Goal: Task Accomplishment & Management: Manage account settings

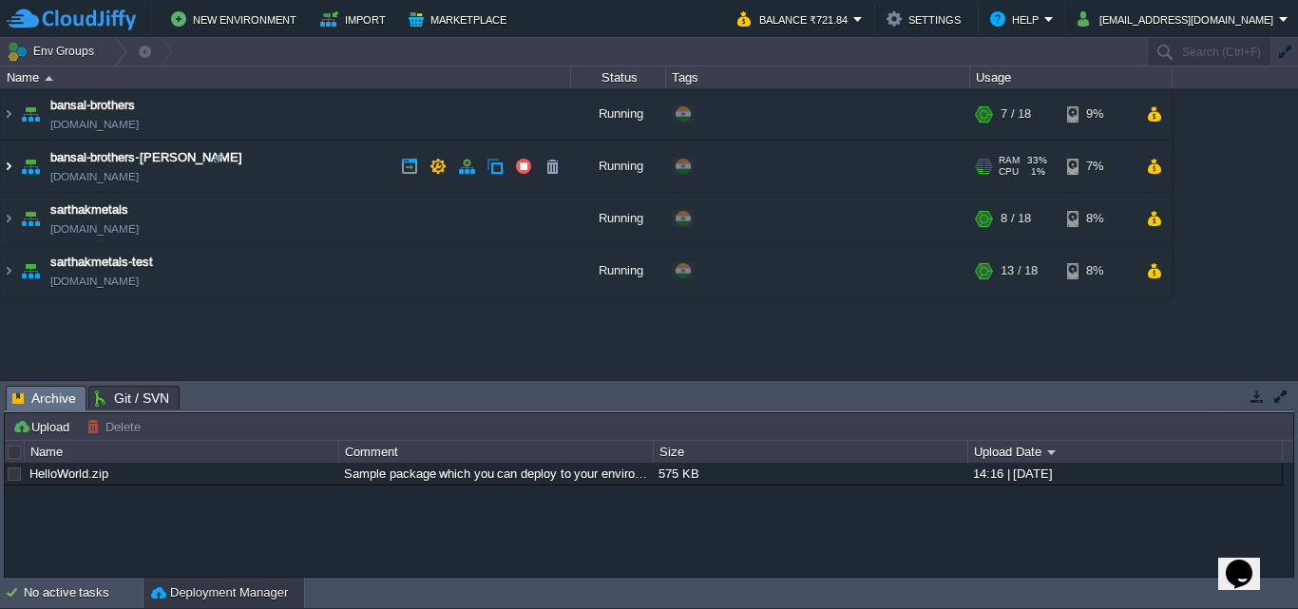
click at [11, 161] on img at bounding box center [8, 166] width 15 height 51
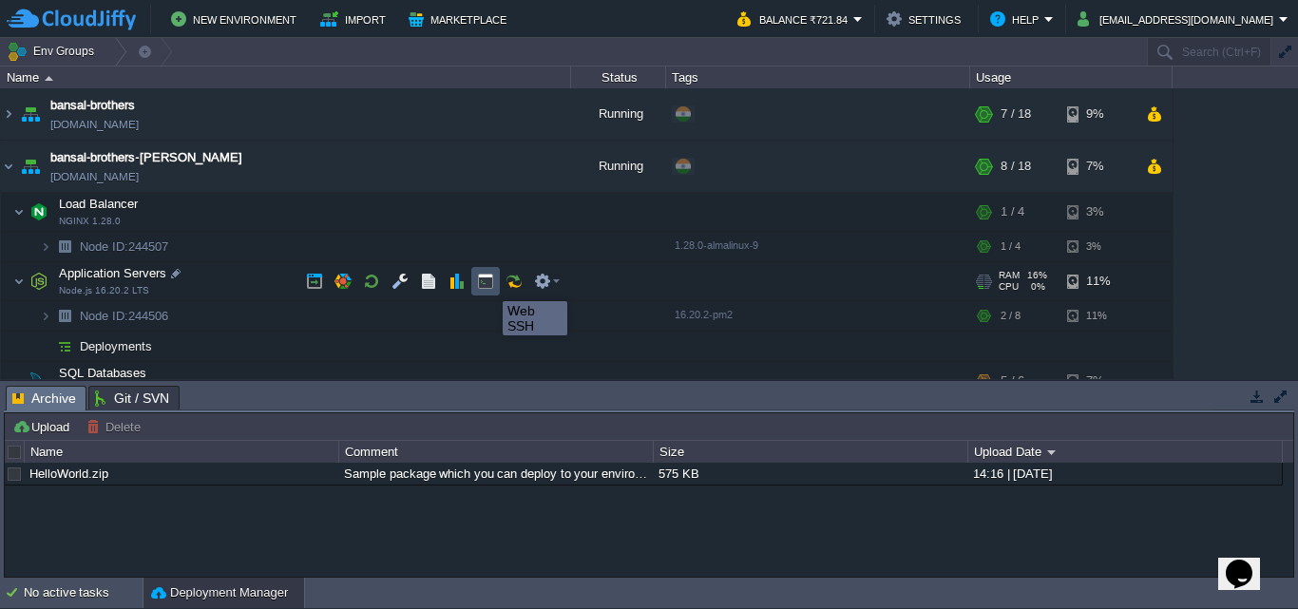
click at [488, 284] on button "button" at bounding box center [485, 281] width 17 height 17
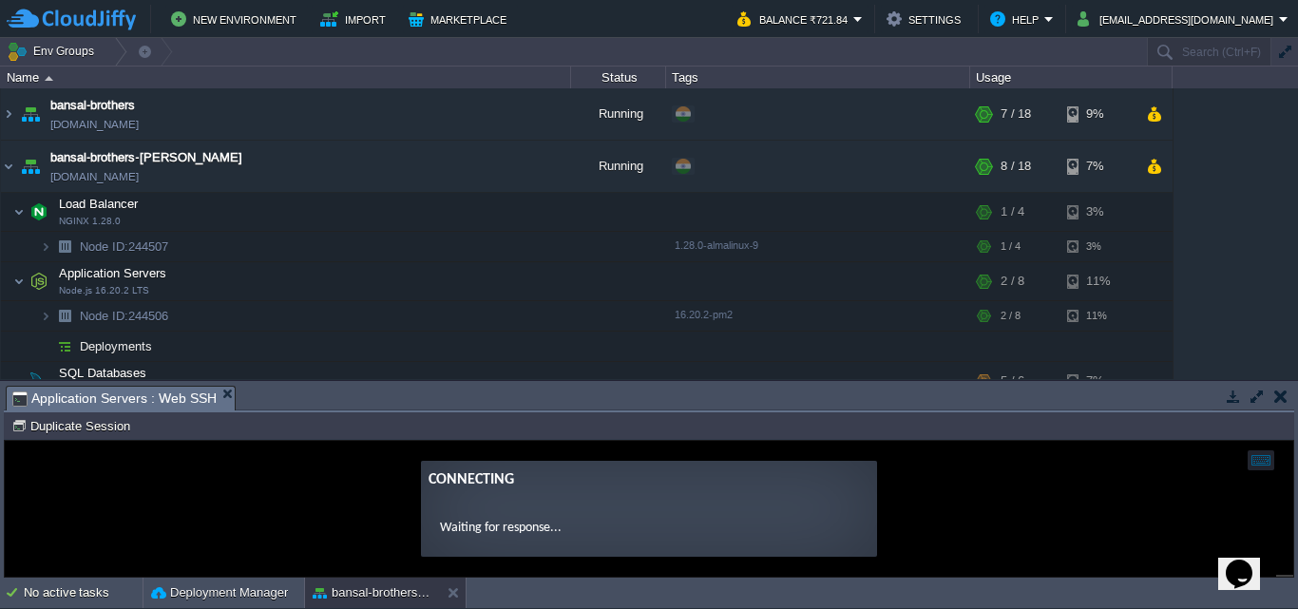
type input "#000000"
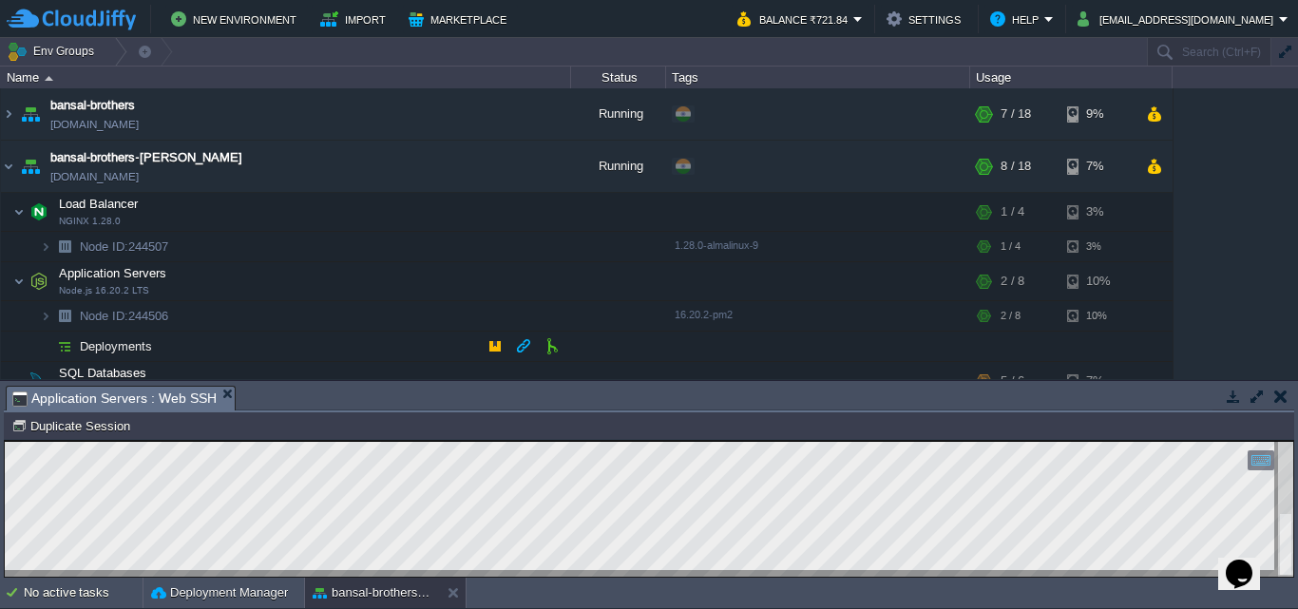
scroll to position [157, 0]
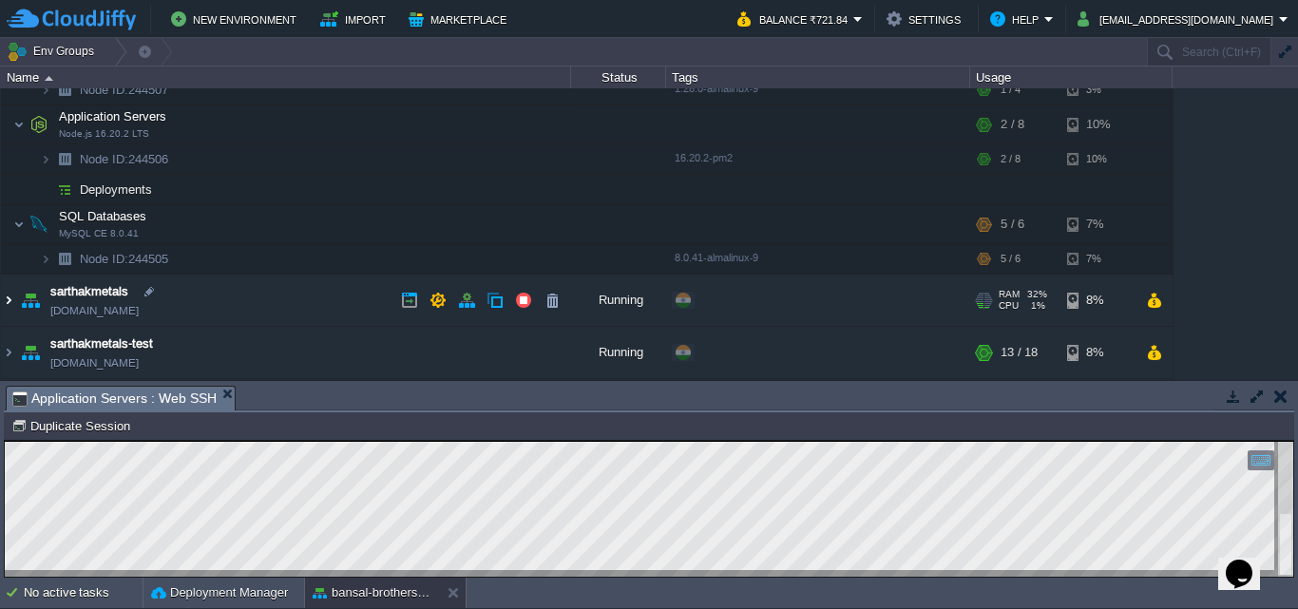
click at [9, 299] on img at bounding box center [8, 300] width 15 height 51
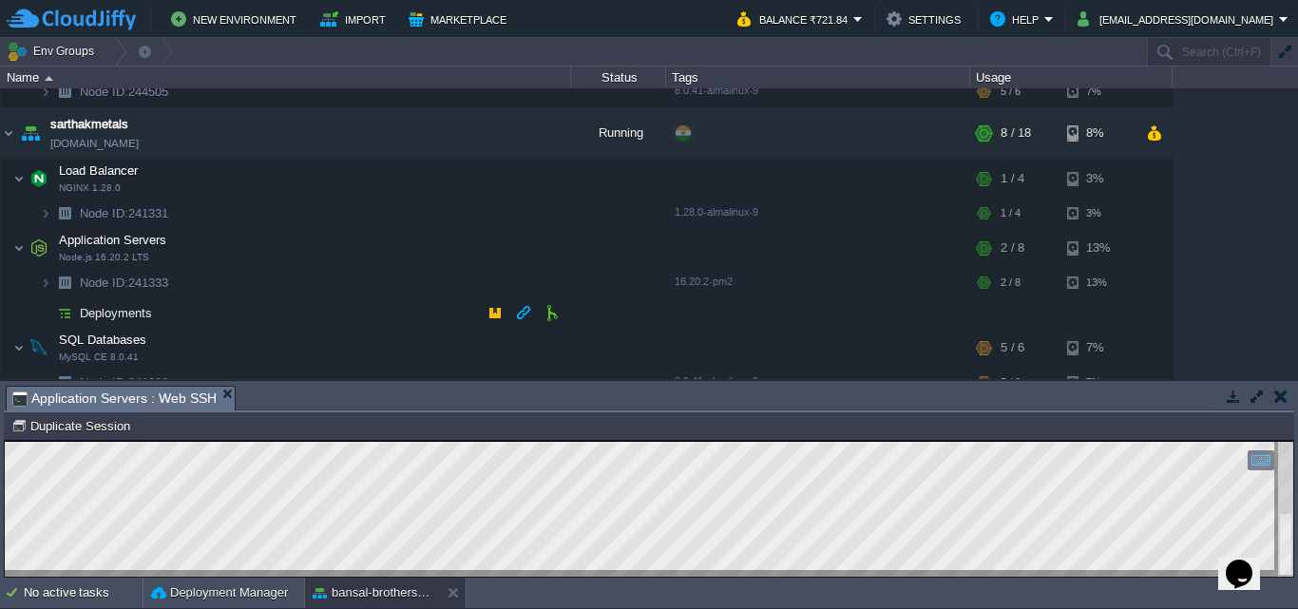
scroll to position [329, 0]
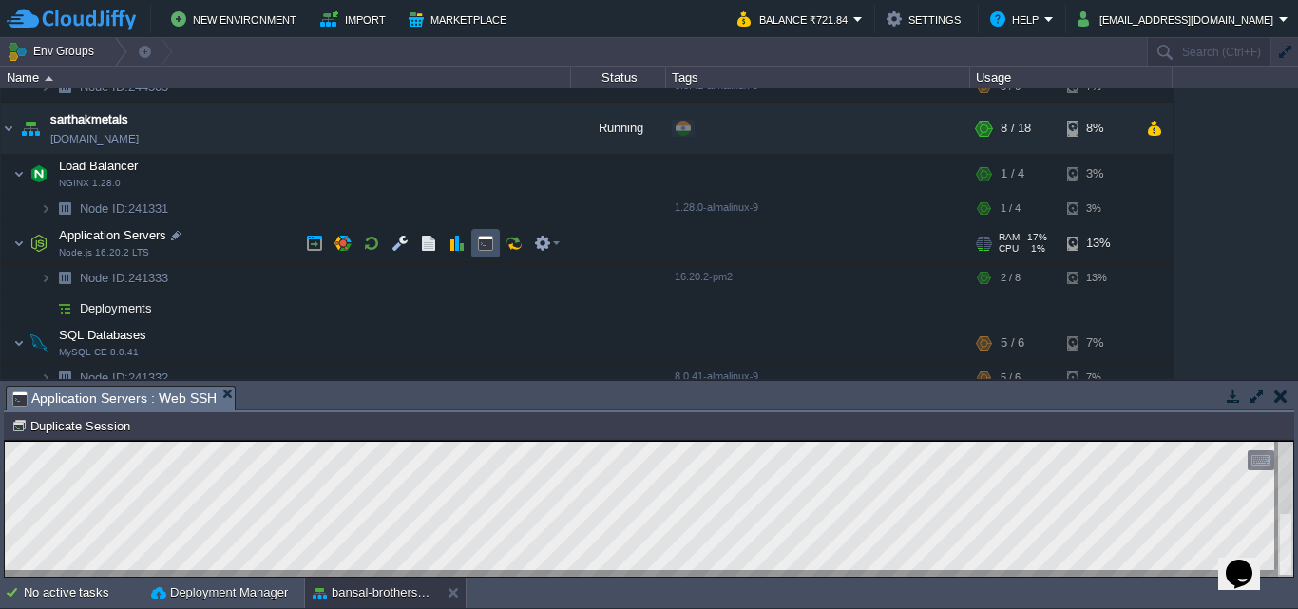
click at [490, 248] on button "button" at bounding box center [485, 243] width 17 height 17
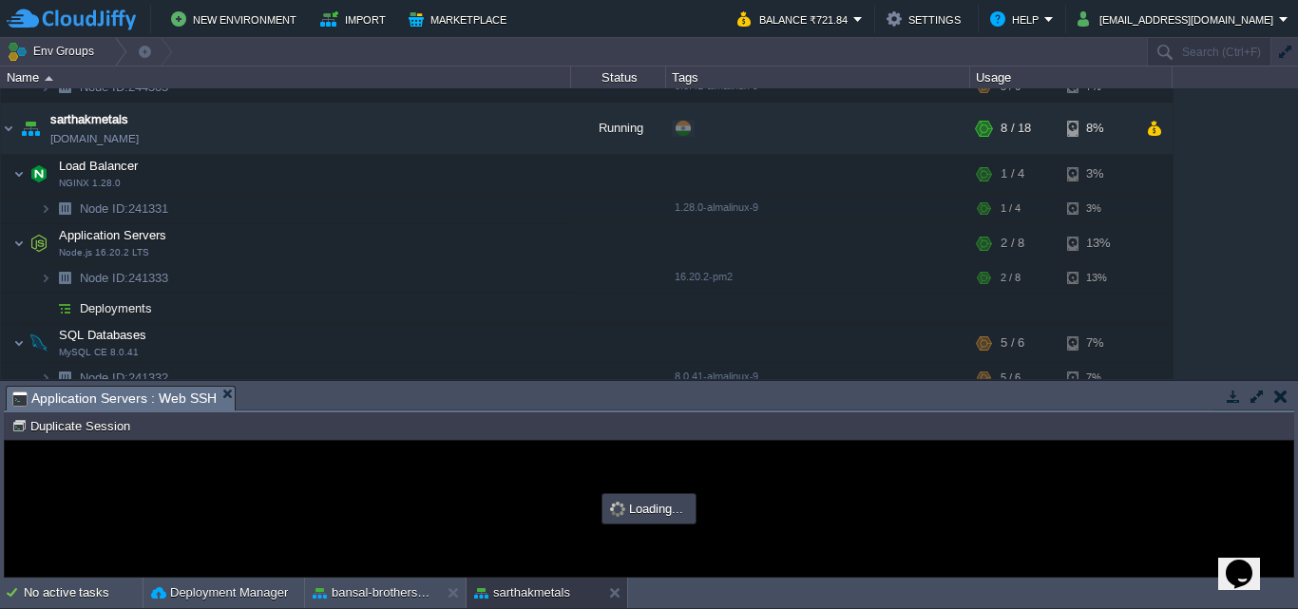
scroll to position [0, 0]
type input "#000000"
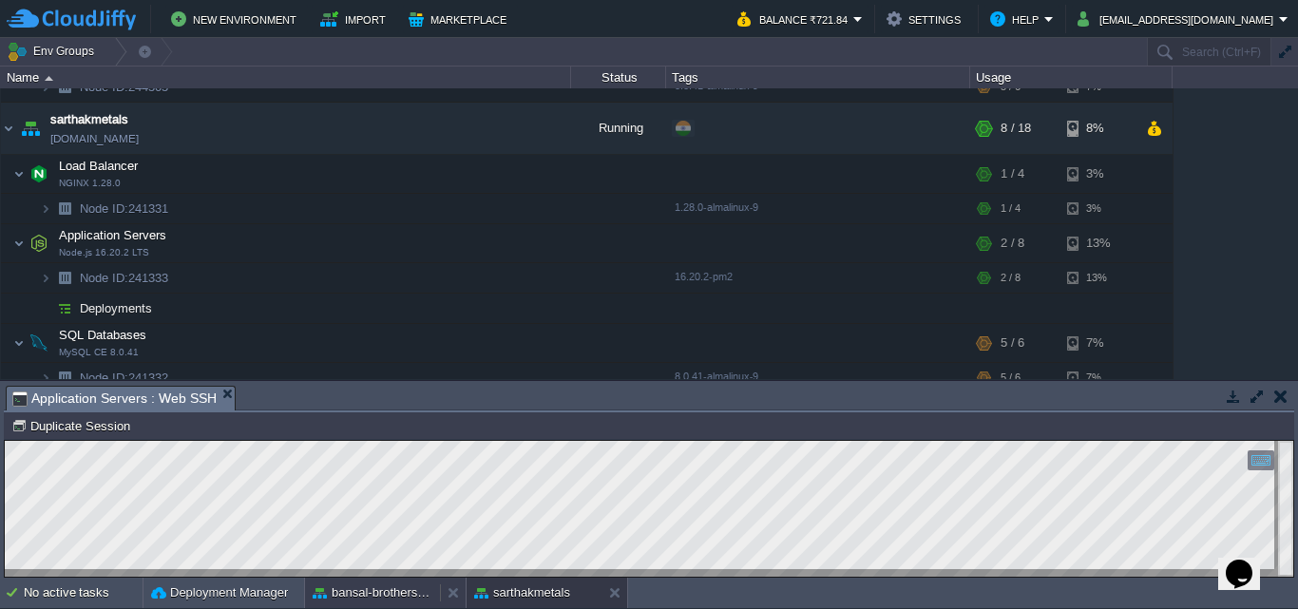
click at [408, 595] on button "bansal-brothers-[PERSON_NAME]" at bounding box center [373, 592] width 120 height 19
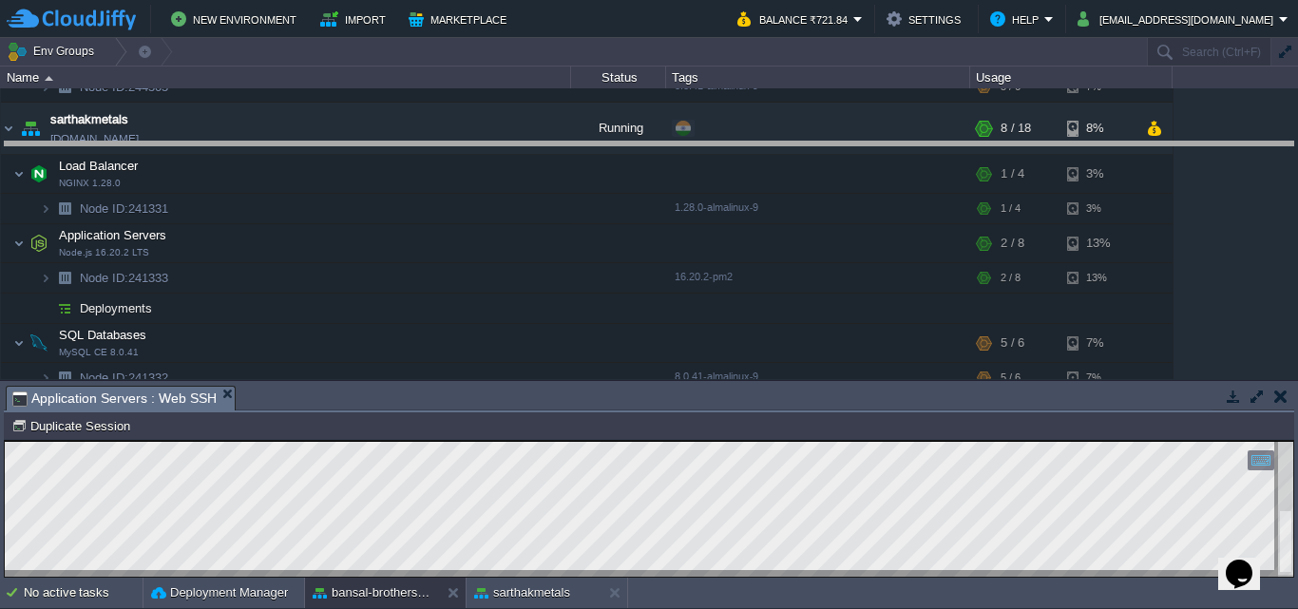
drag, startPoint x: 770, startPoint y: 409, endPoint x: 729, endPoint y: 166, distance: 246.8
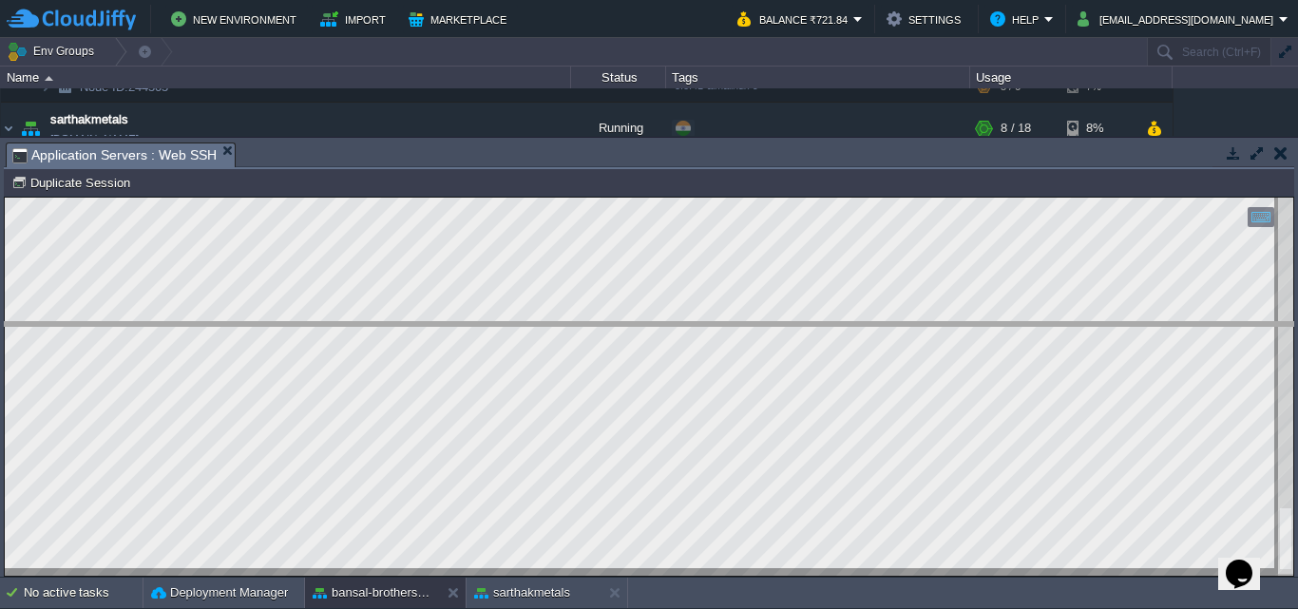
drag, startPoint x: 708, startPoint y: 153, endPoint x: 694, endPoint y: 332, distance: 180.0
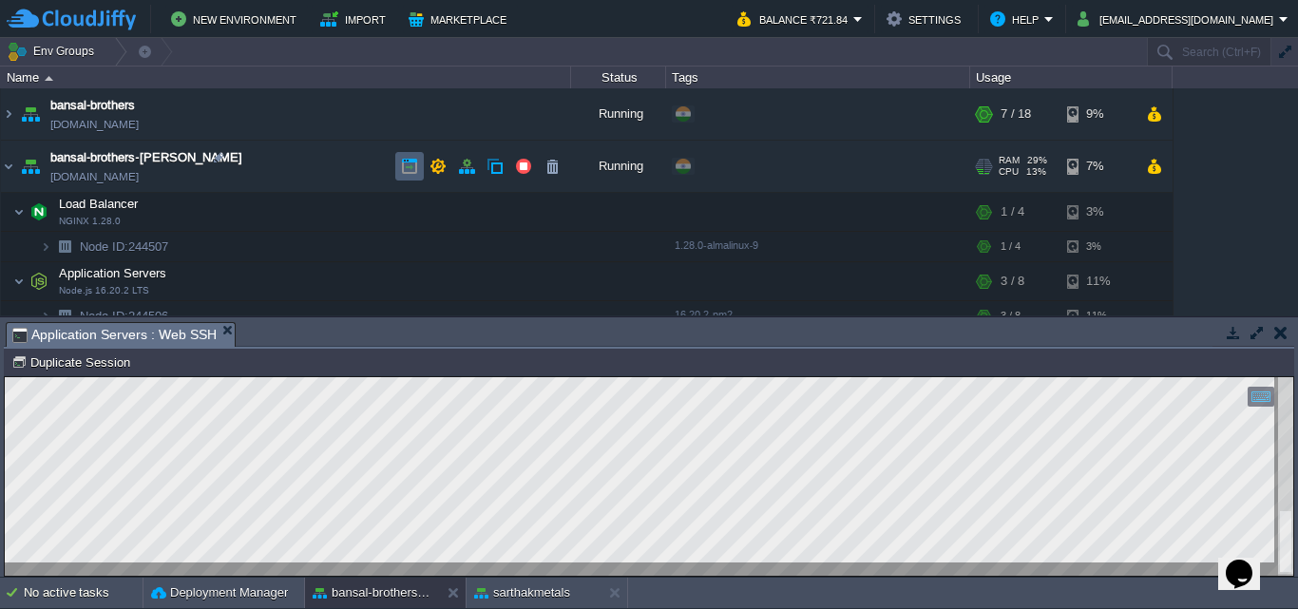
click at [410, 158] on td at bounding box center [409, 166] width 28 height 28
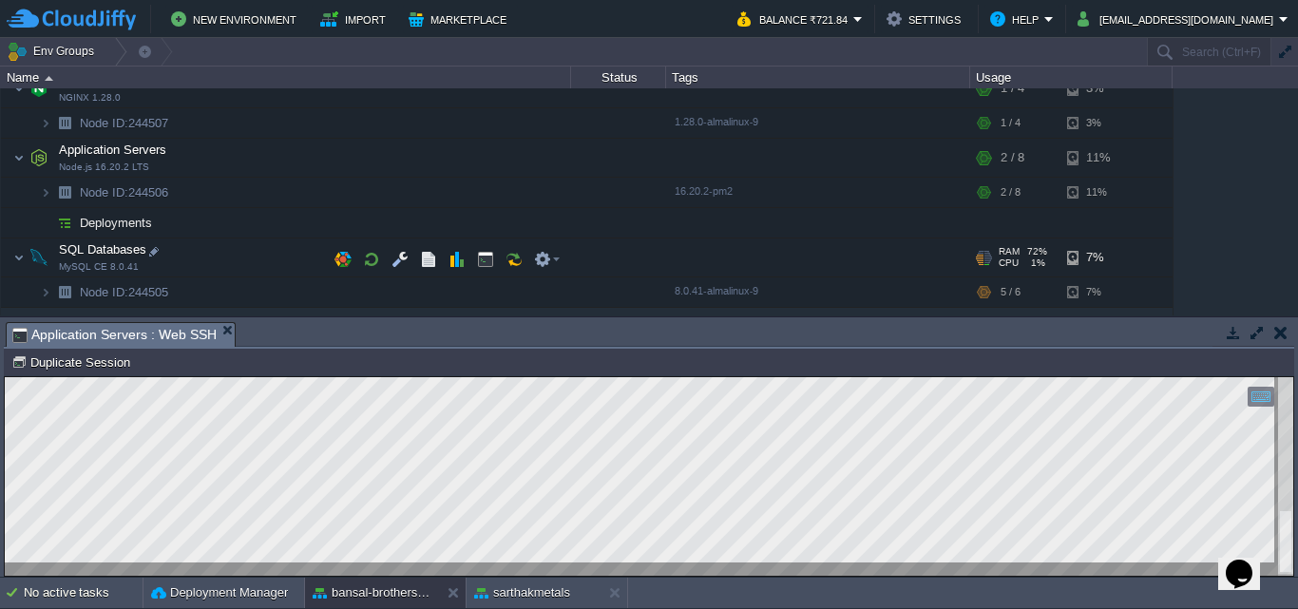
scroll to position [126, 0]
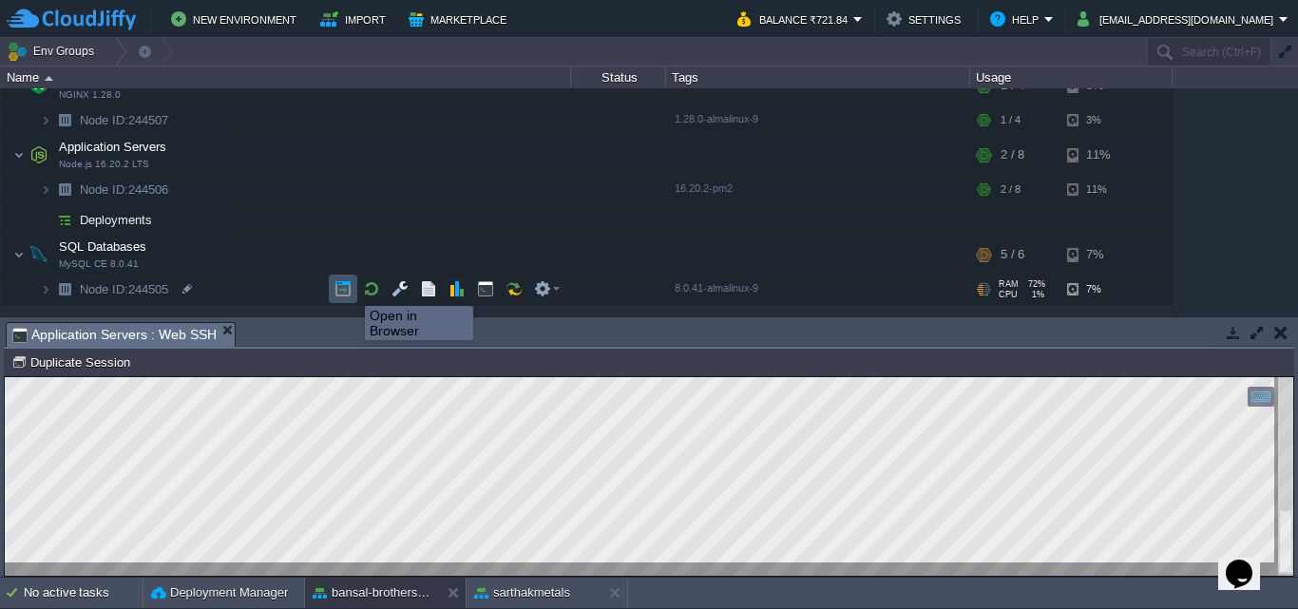
click at [346, 292] on button "button" at bounding box center [342, 288] width 17 height 17
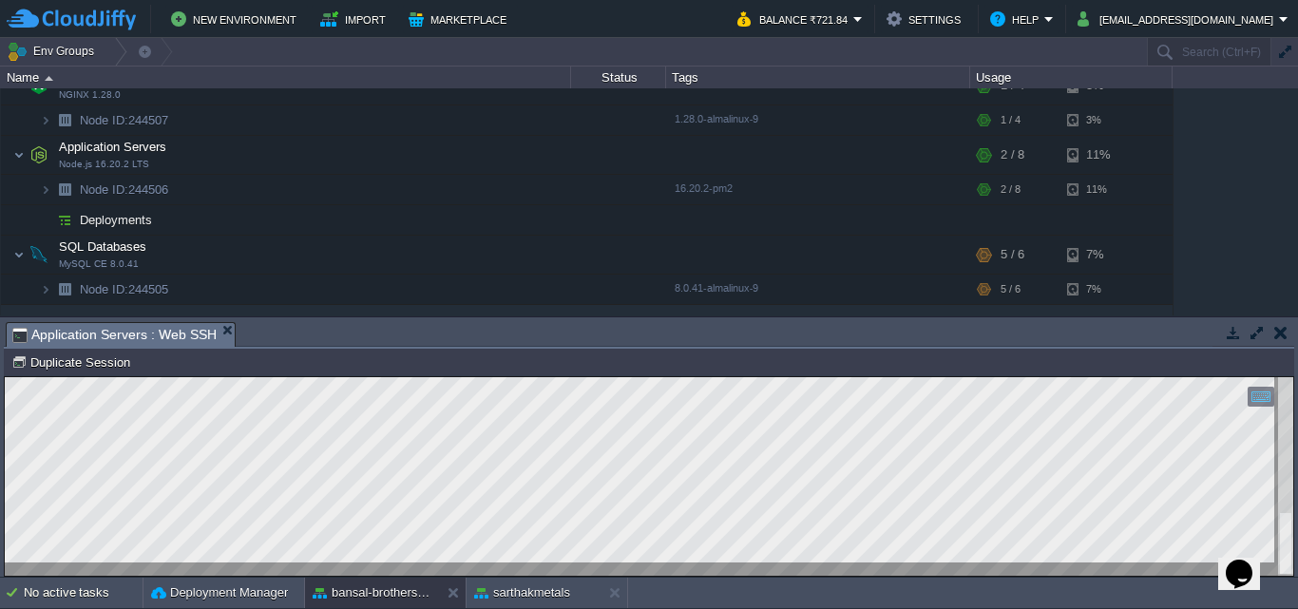
click at [5, 377] on html "Copy: Ctrl + Shift + C Paste: Ctrl + V Settings: Ctrl + Shift + Alt 0" at bounding box center [649, 377] width 1288 height 0
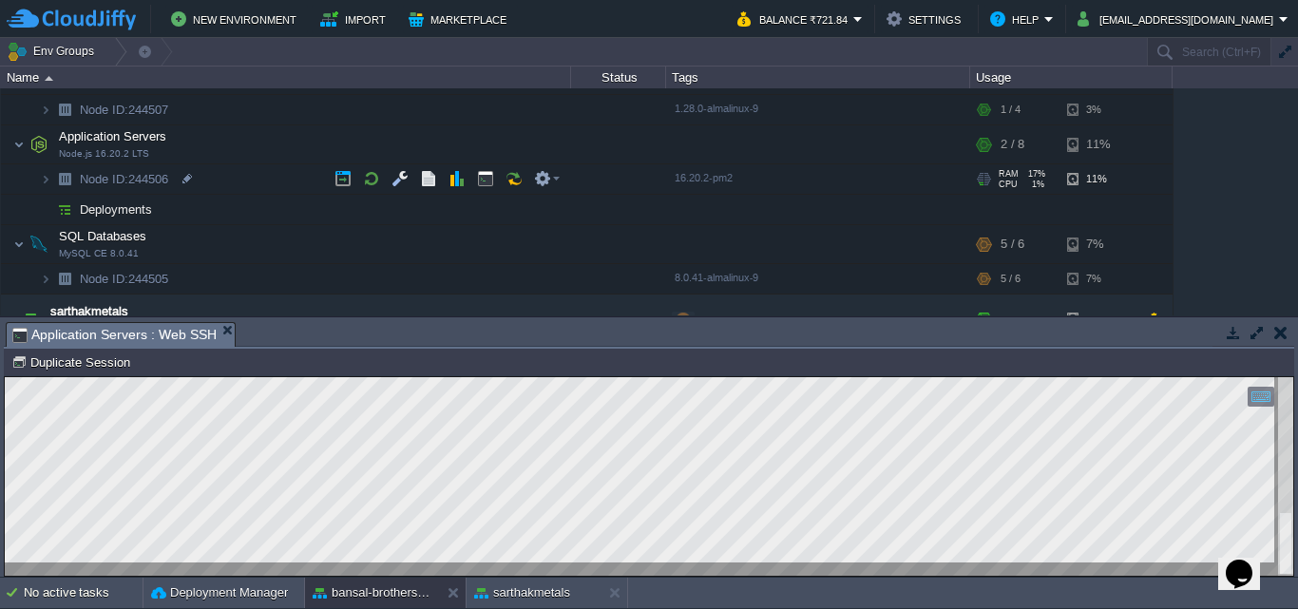
scroll to position [159, 0]
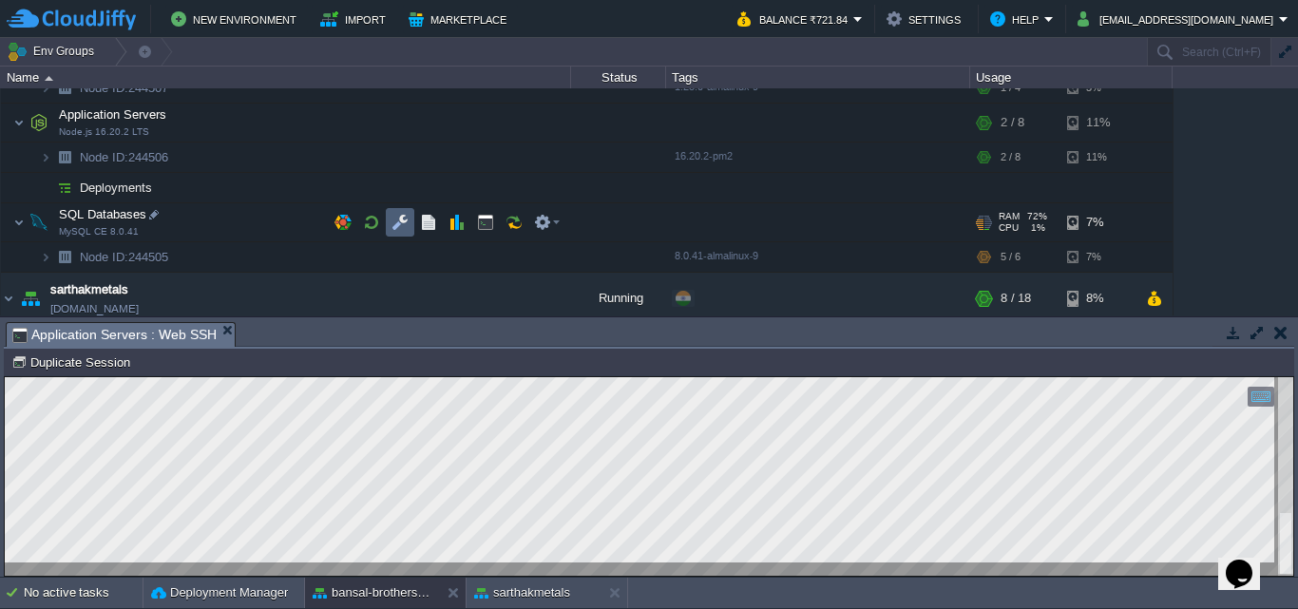
click at [389, 226] on td at bounding box center [400, 222] width 28 height 28
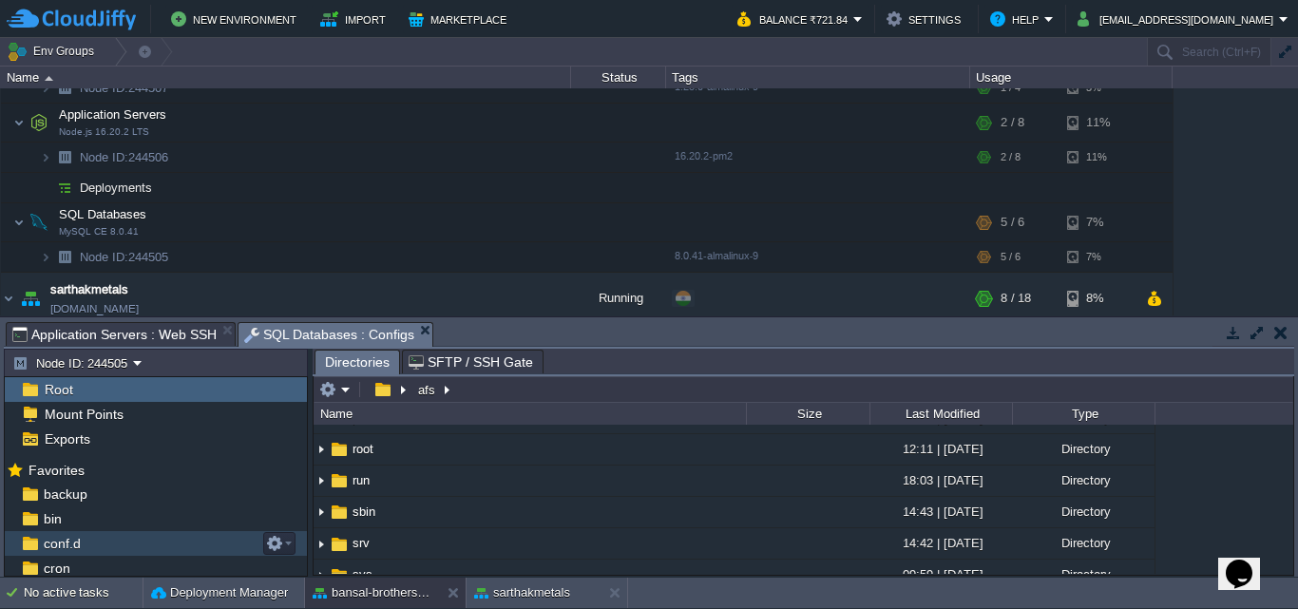
scroll to position [75, 0]
click at [83, 541] on span "my.cnf" at bounding box center [63, 542] width 46 height 17
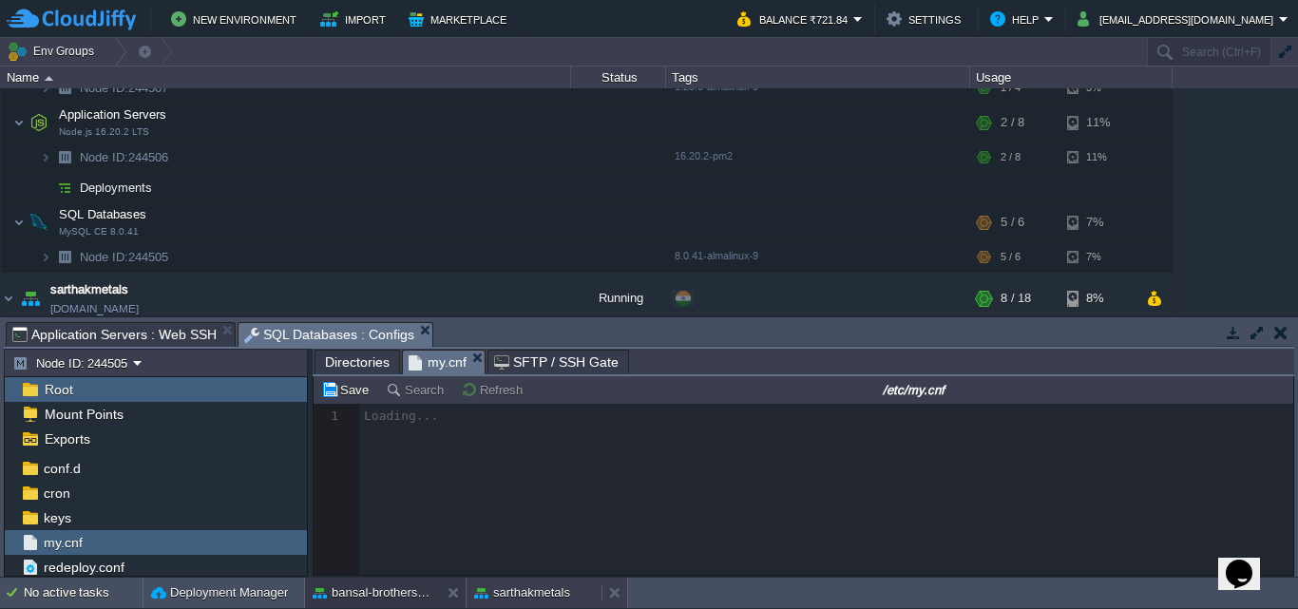
click at [514, 588] on button "sarthakmetals" at bounding box center [522, 592] width 96 height 19
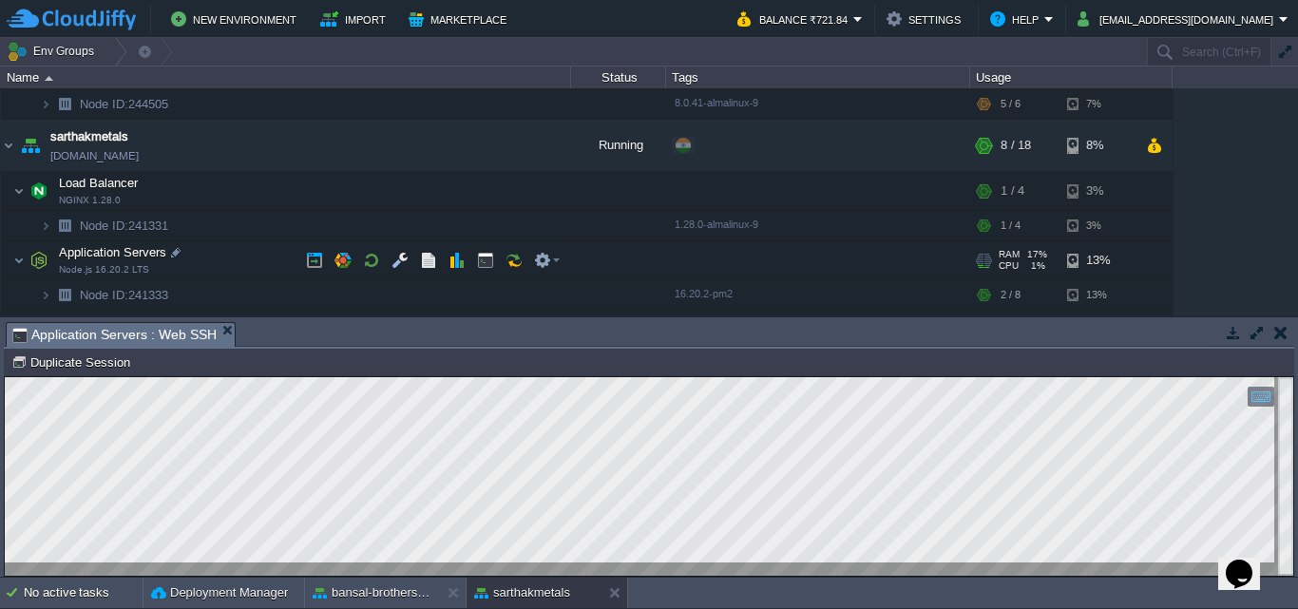
scroll to position [459, 0]
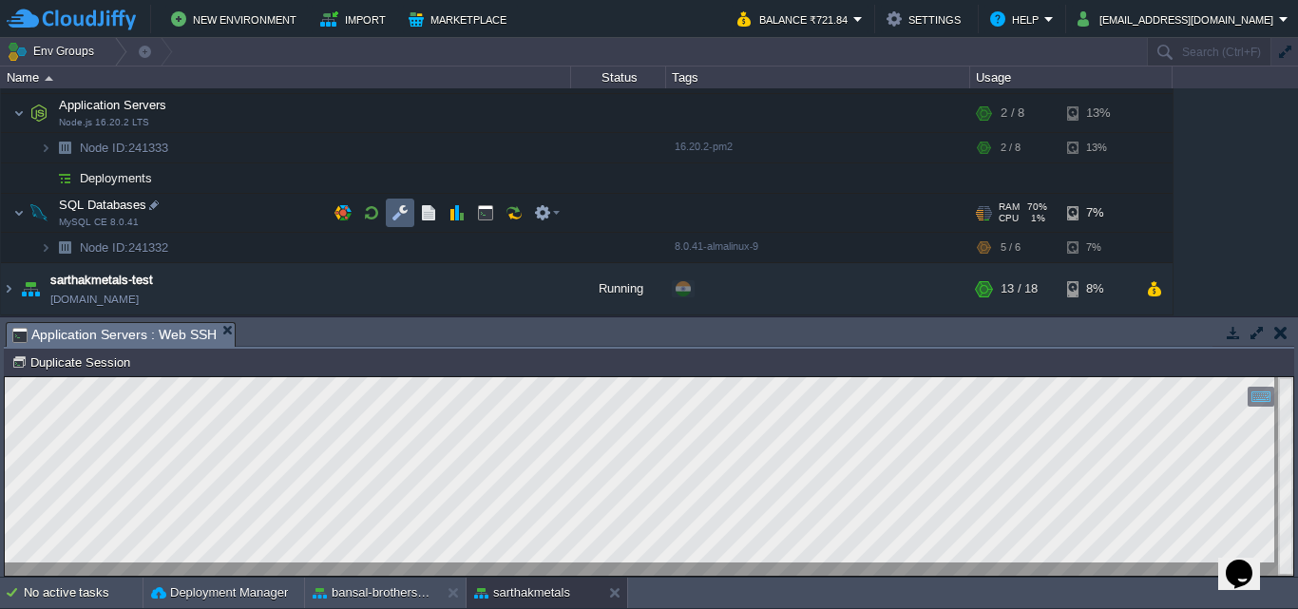
click at [389, 218] on td at bounding box center [400, 213] width 28 height 28
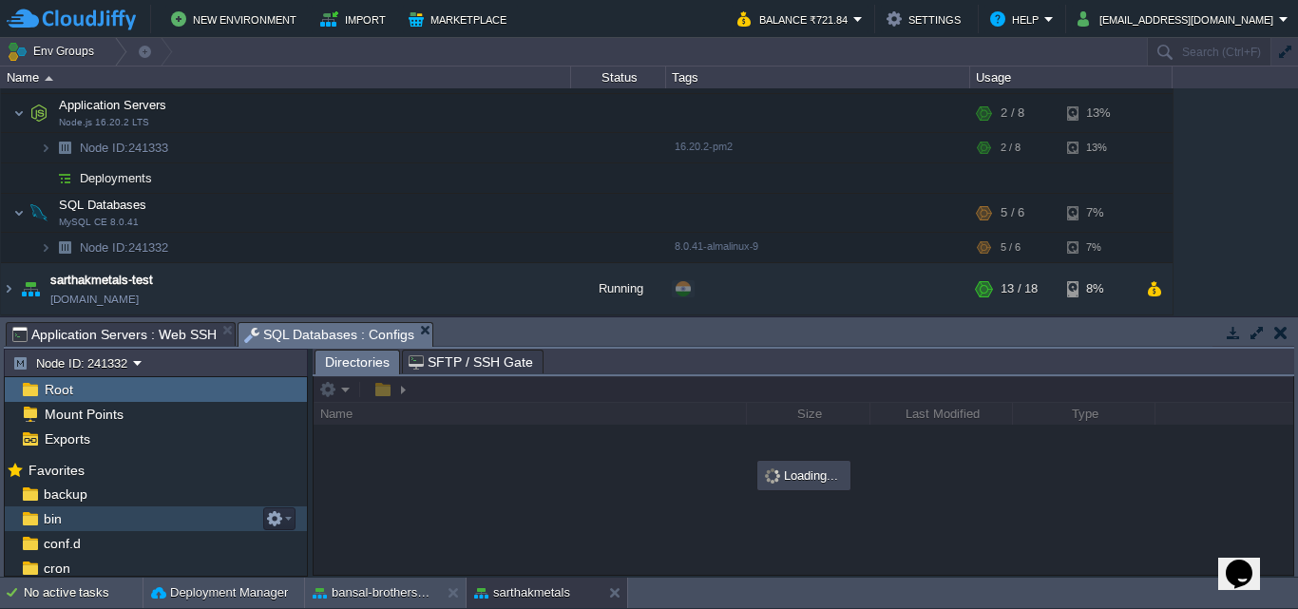
scroll to position [75, 0]
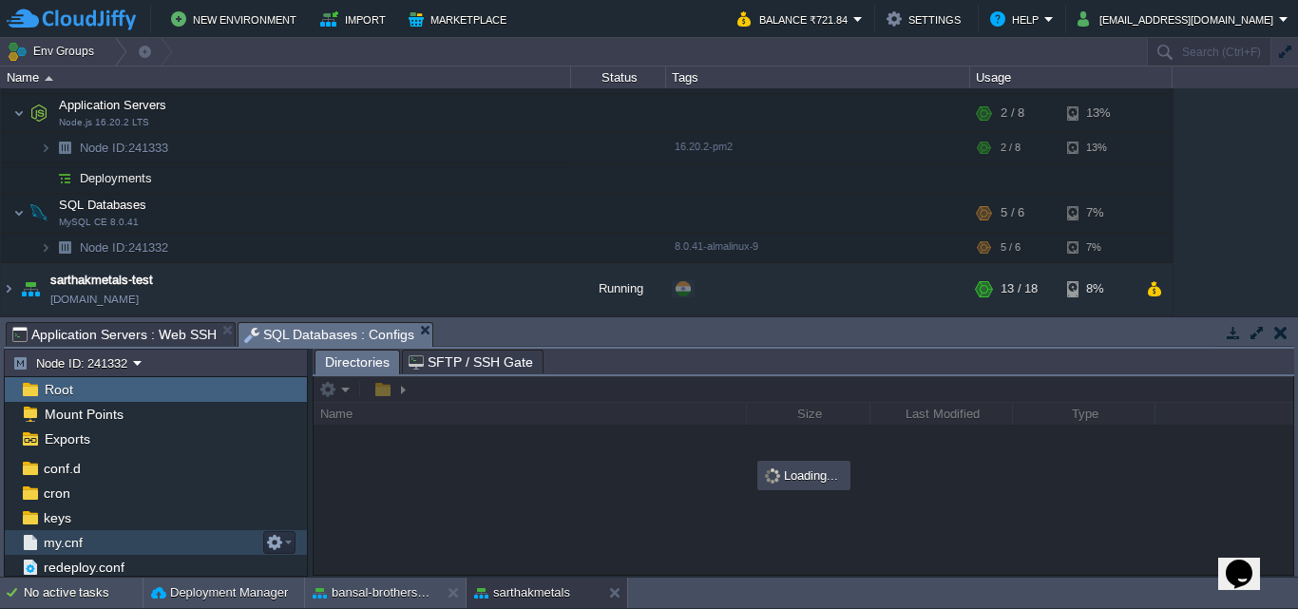
click at [23, 536] on img at bounding box center [30, 542] width 20 height 25
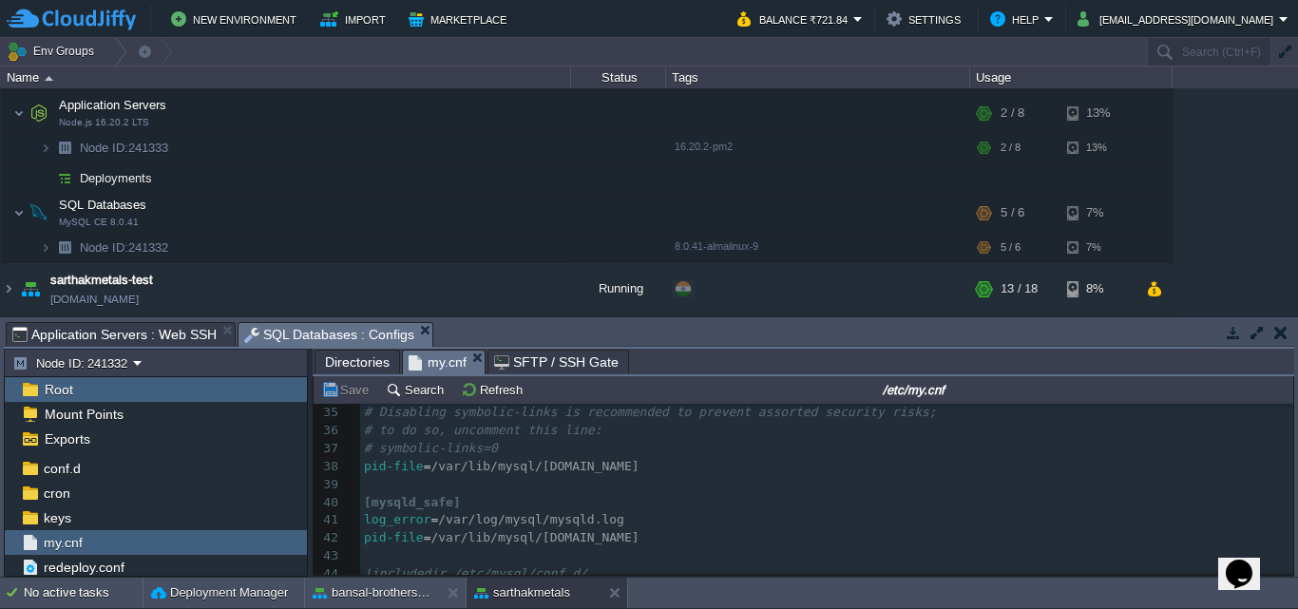
scroll to position [750, 0]
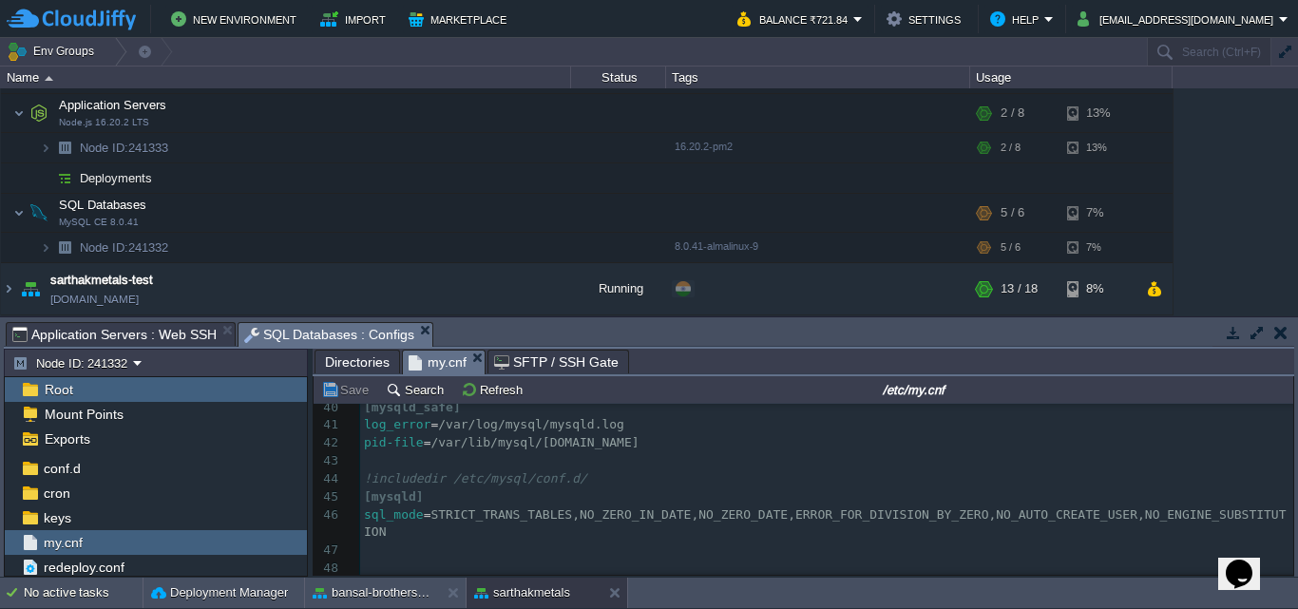
click at [389, 541] on pre "​" at bounding box center [826, 550] width 933 height 18
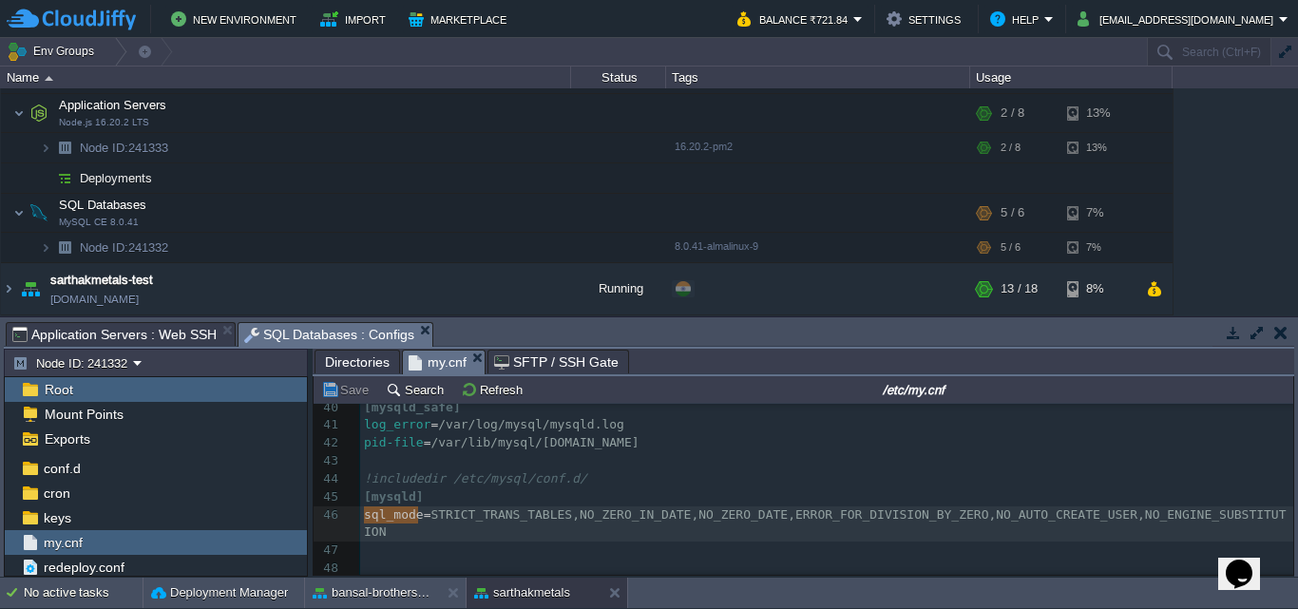
click at [389, 541] on pre "​" at bounding box center [826, 550] width 933 height 18
type textarea "sql_mode=STRICT_TRANS_TABLES,NO_ZERO_IN_DATE,NO_ZERO_DATE,ERROR_FOR_DIVISION_BY…"
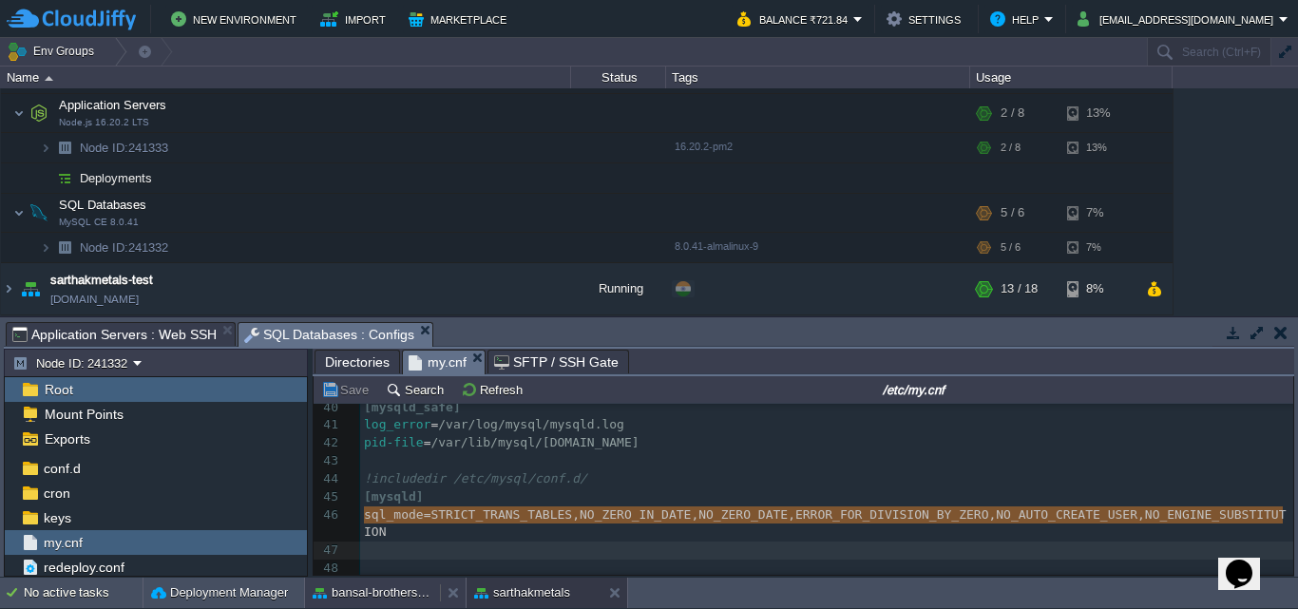
click at [388, 593] on button "bansal-brothers-[PERSON_NAME]" at bounding box center [373, 592] width 120 height 19
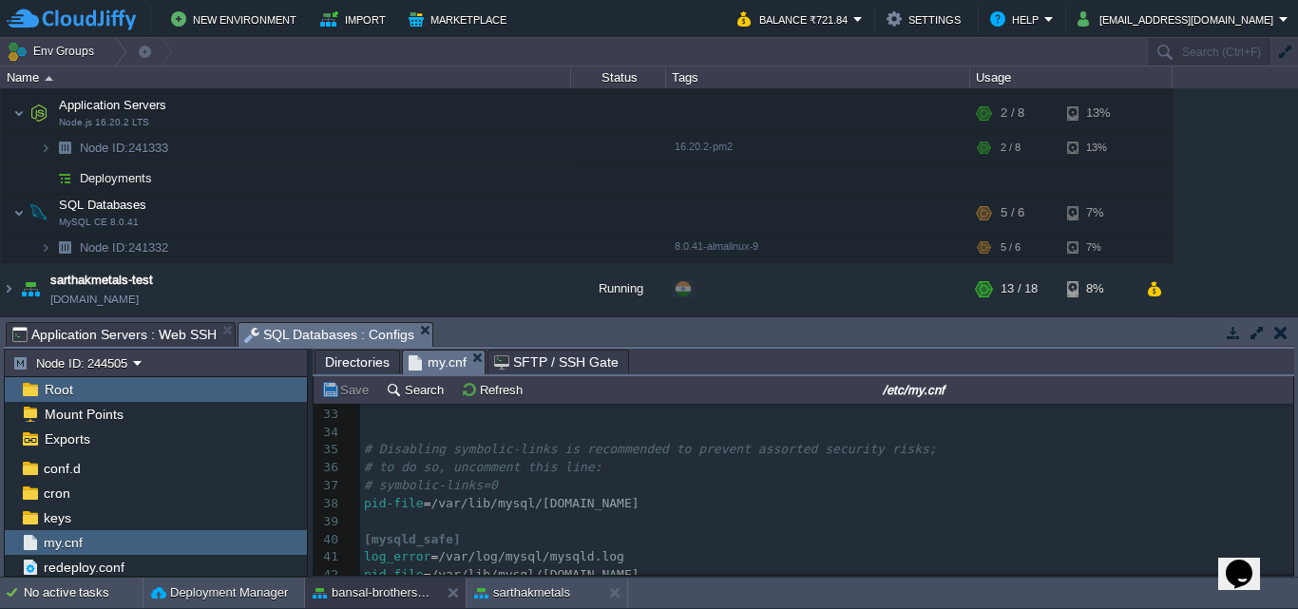
scroll to position [695, 0]
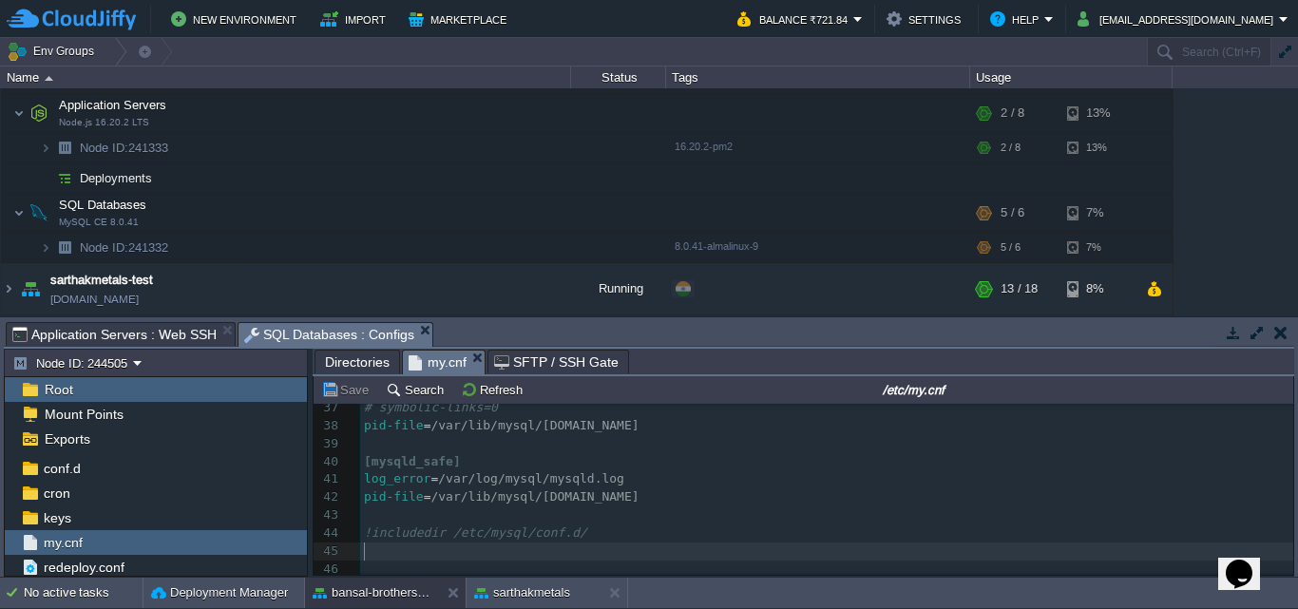
click at [400, 560] on pre "​" at bounding box center [826, 569] width 933 height 18
click at [342, 390] on button "Save" at bounding box center [347, 389] width 53 height 17
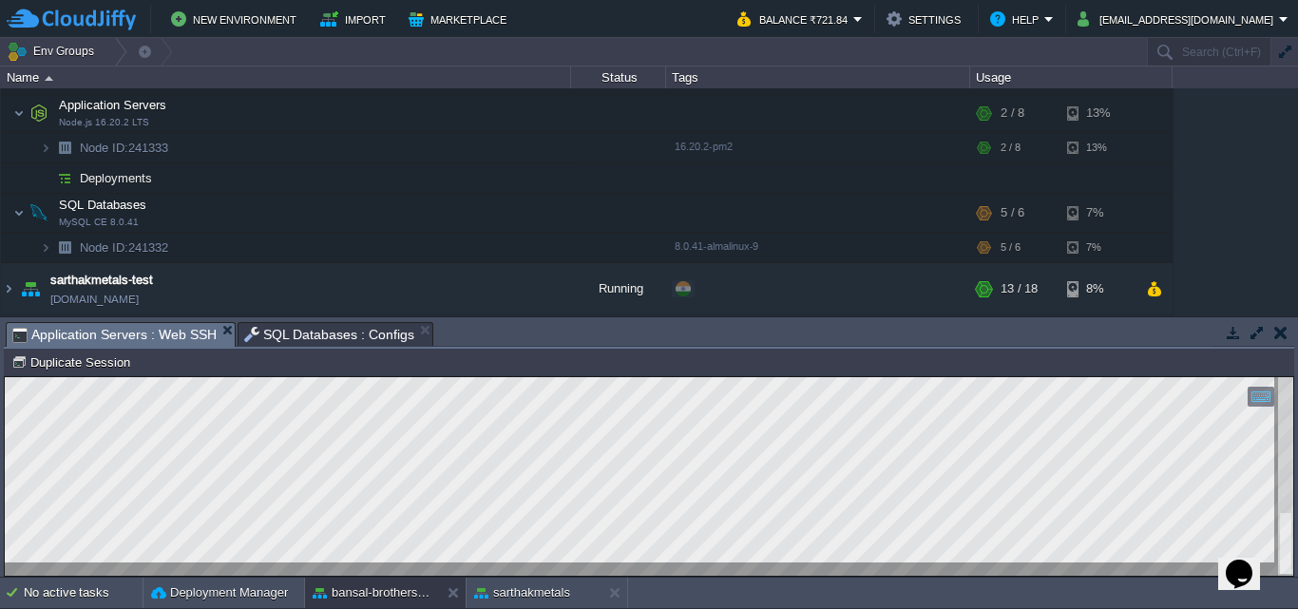
click at [156, 329] on span "Application Servers : Web SSH" at bounding box center [114, 335] width 204 height 24
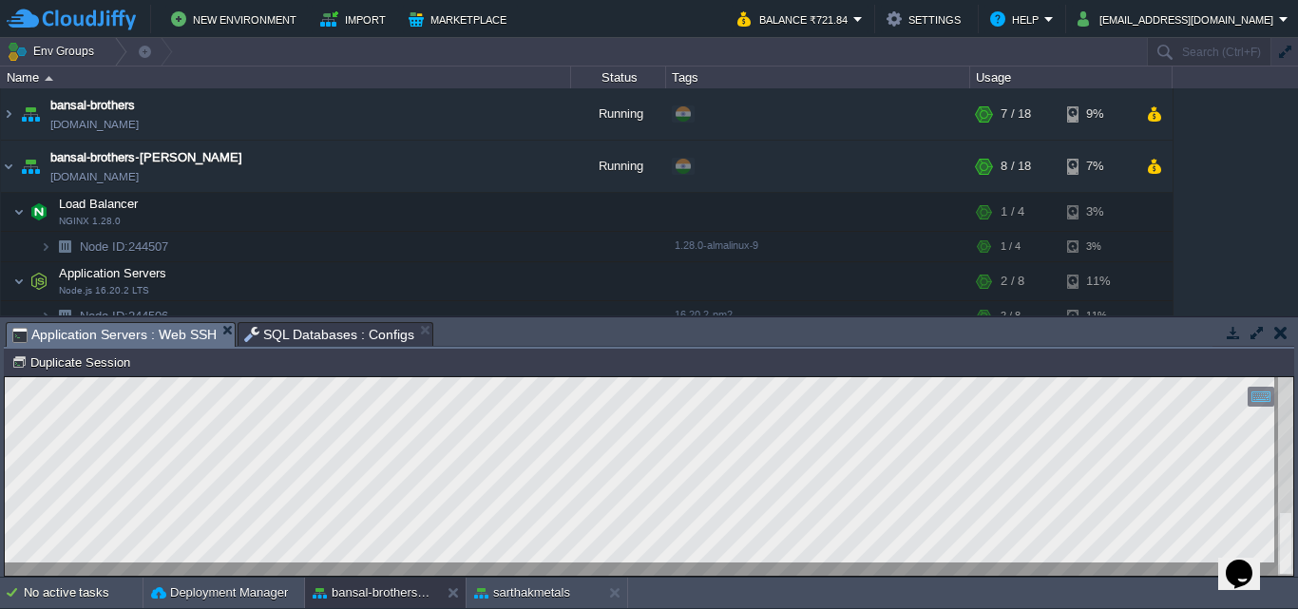
scroll to position [177, 0]
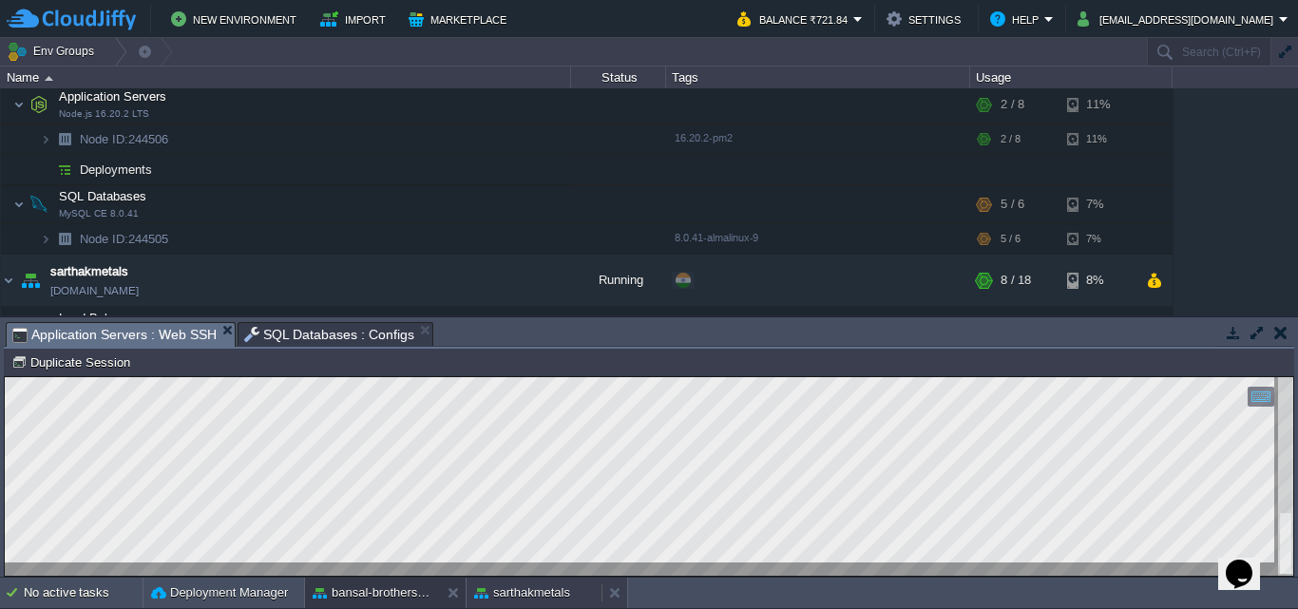
click at [500, 587] on button "sarthakmetals" at bounding box center [522, 592] width 96 height 19
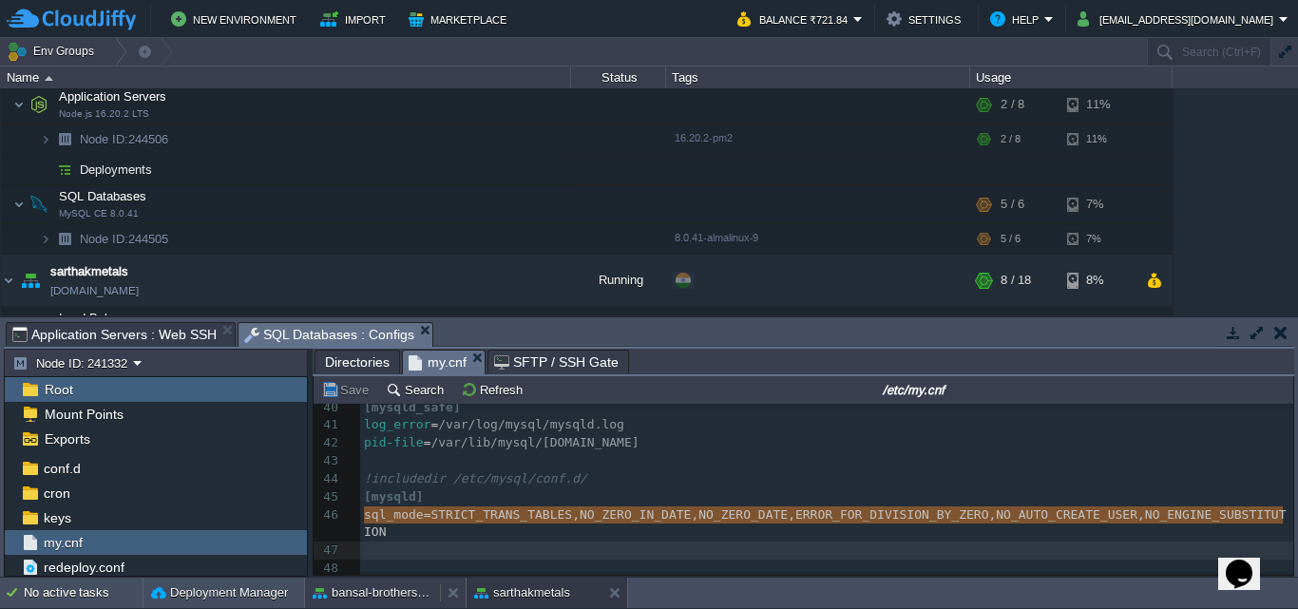
click at [379, 597] on button "bansal-brothers-[PERSON_NAME]" at bounding box center [373, 592] width 120 height 19
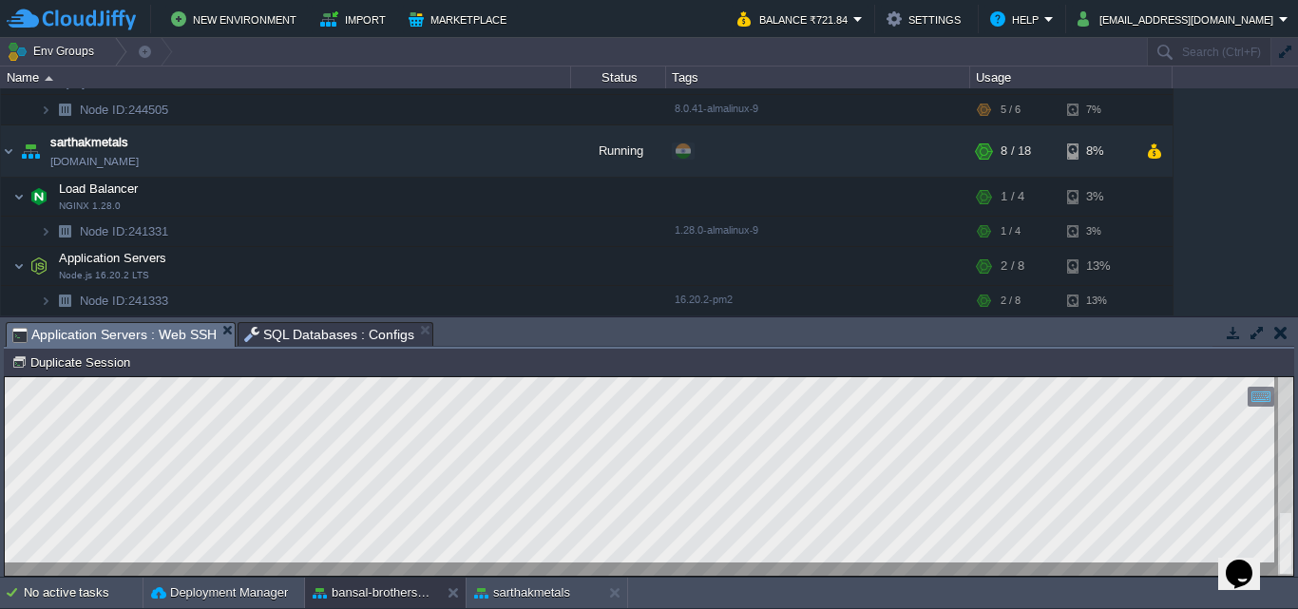
scroll to position [459, 0]
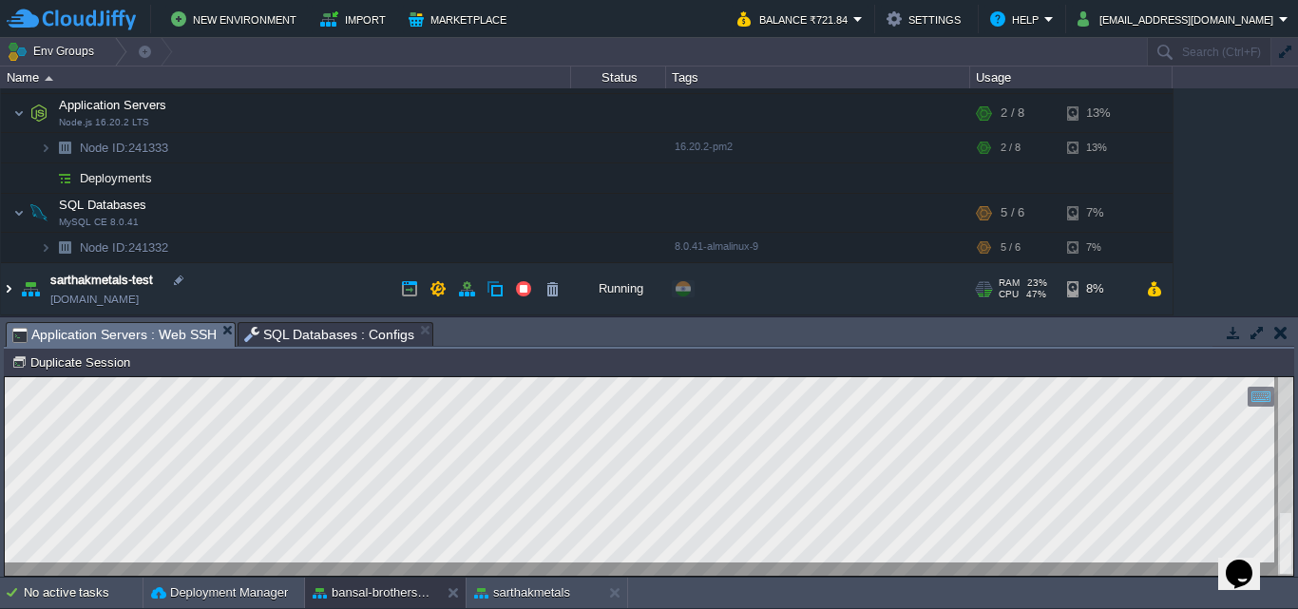
click at [9, 292] on img at bounding box center [8, 288] width 15 height 51
click at [102, 582] on div "No active tasks" at bounding box center [83, 593] width 119 height 30
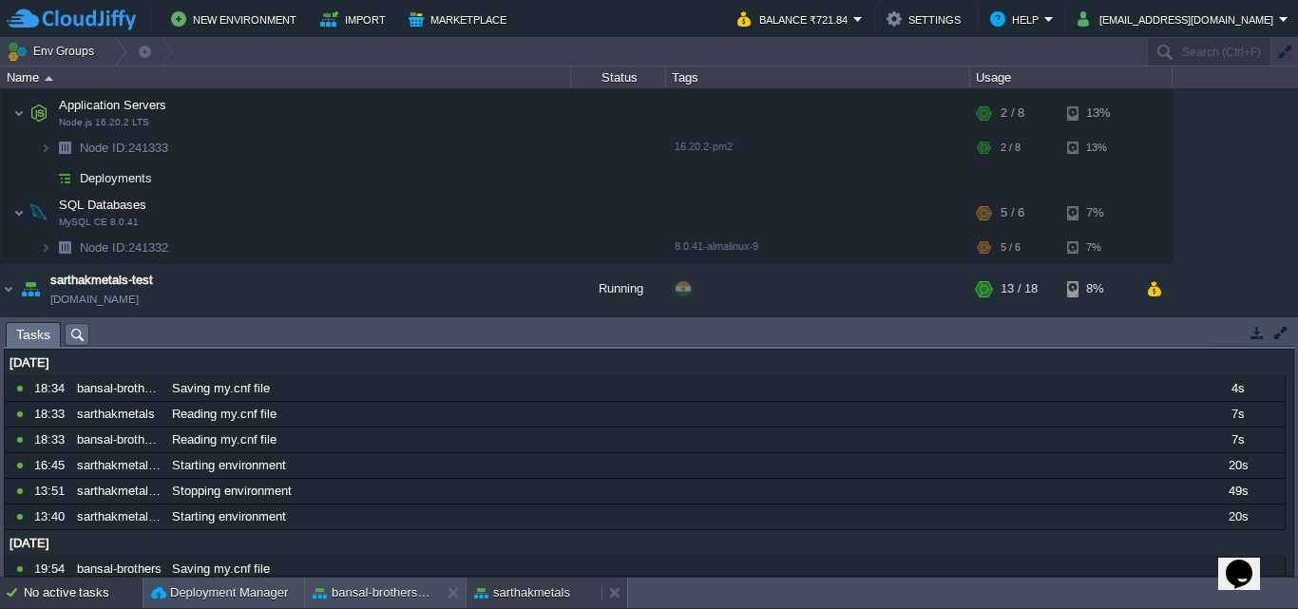
click at [498, 586] on button "sarthakmetals" at bounding box center [522, 592] width 96 height 19
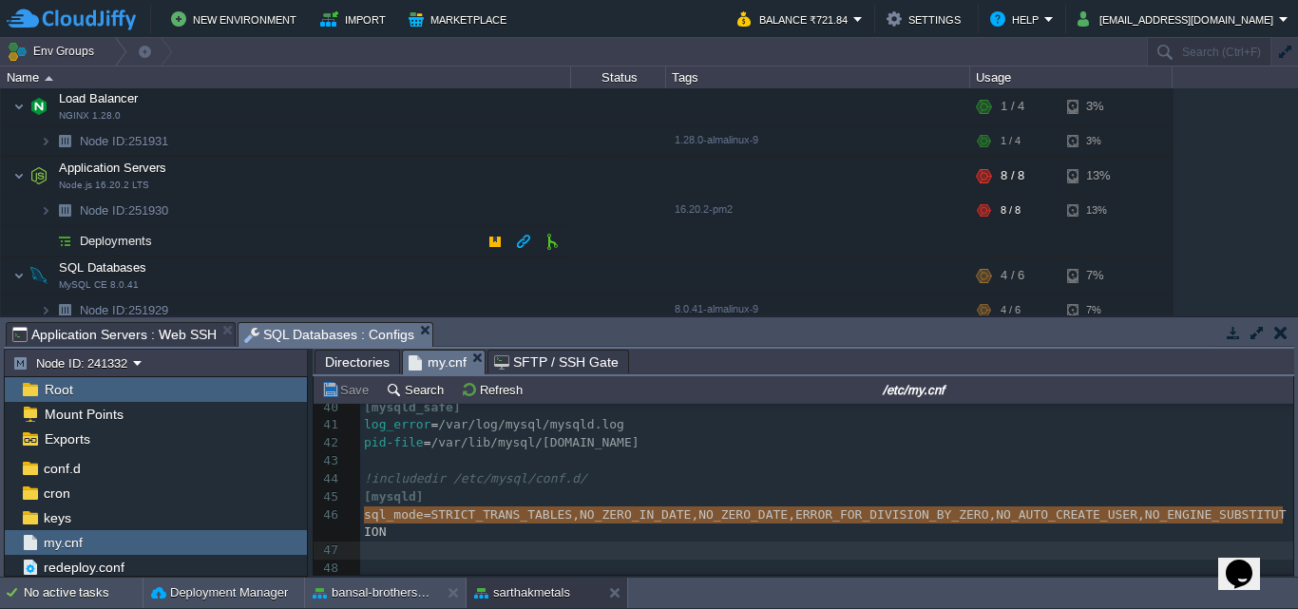
scroll to position [697, 0]
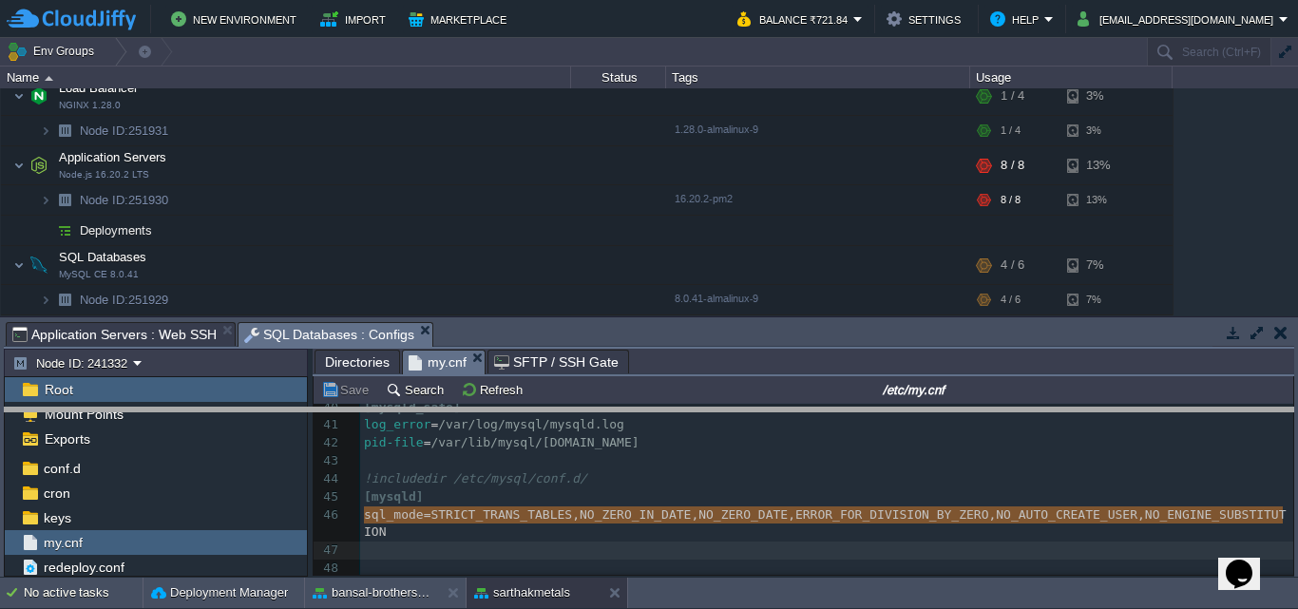
drag, startPoint x: 624, startPoint y: 331, endPoint x: 624, endPoint y: 440, distance: 109.2
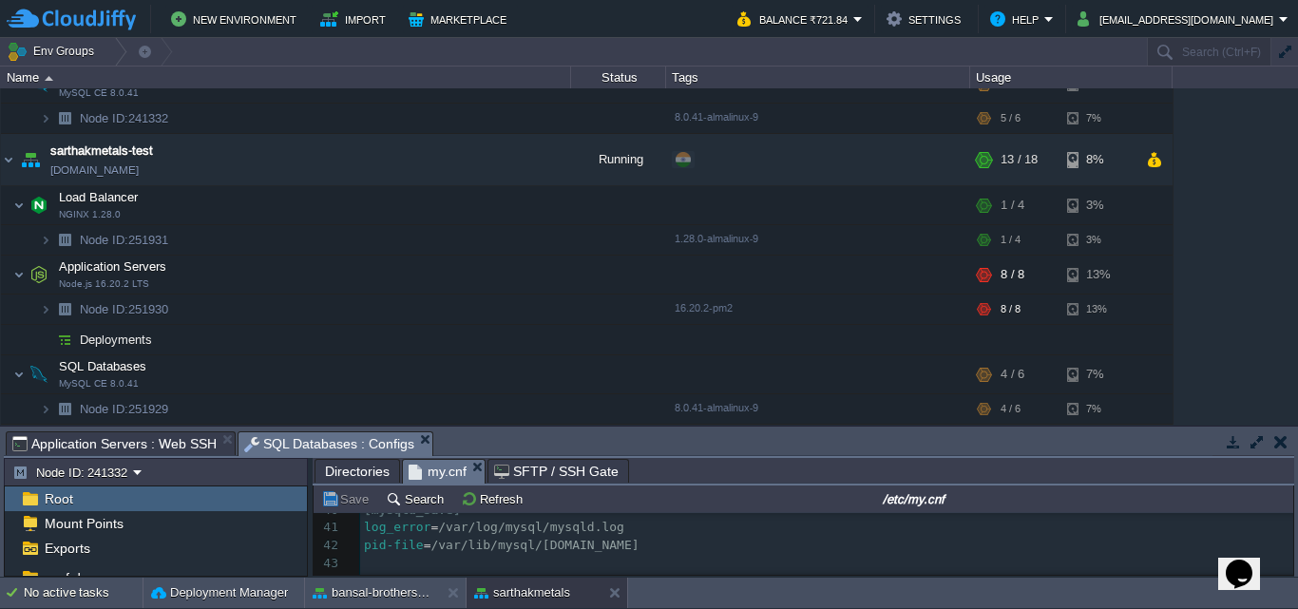
scroll to position [588, 0]
click at [3, 158] on img at bounding box center [8, 159] width 15 height 51
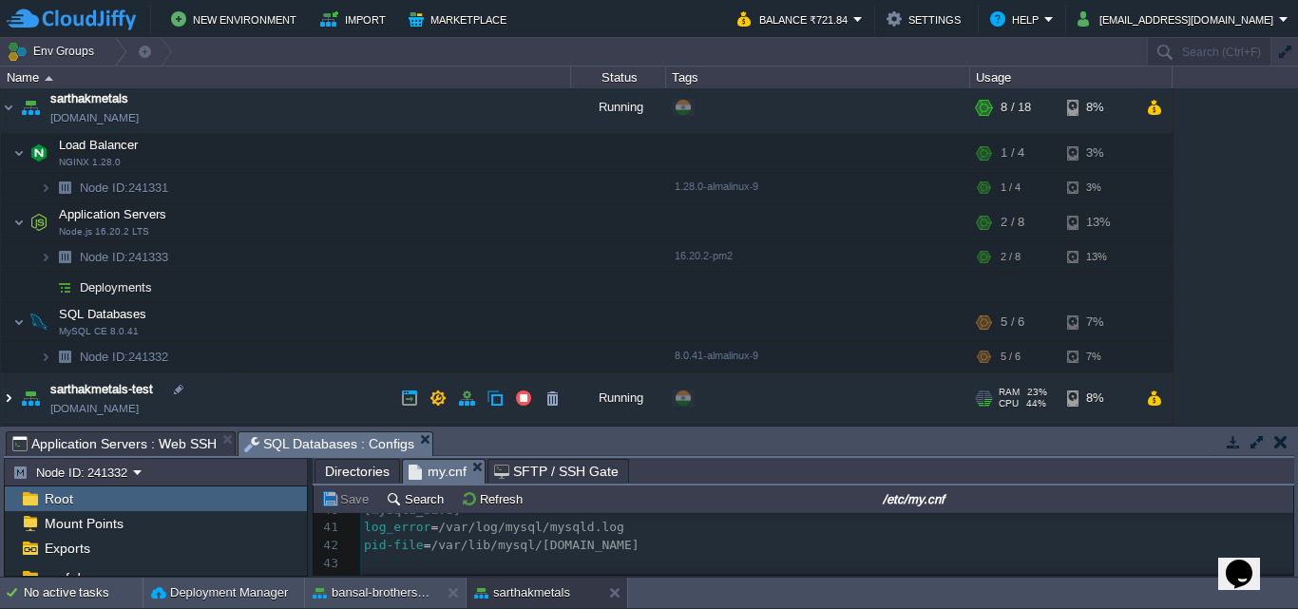
click at [5, 397] on img at bounding box center [8, 397] width 15 height 51
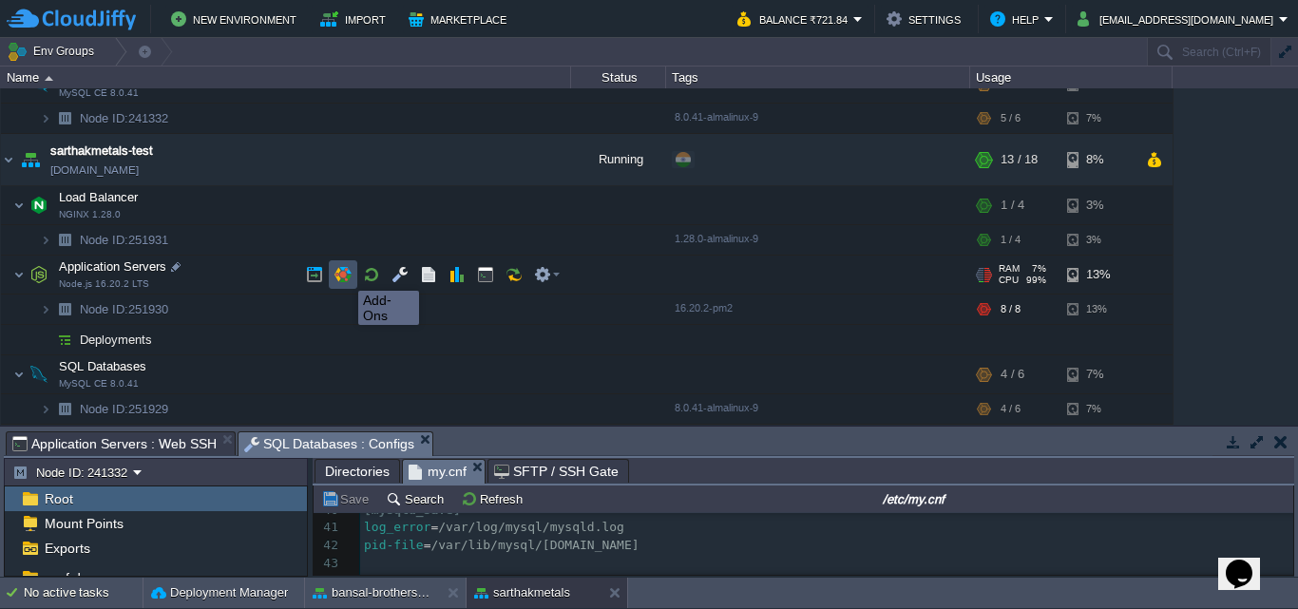
click at [344, 274] on button "button" at bounding box center [342, 274] width 17 height 17
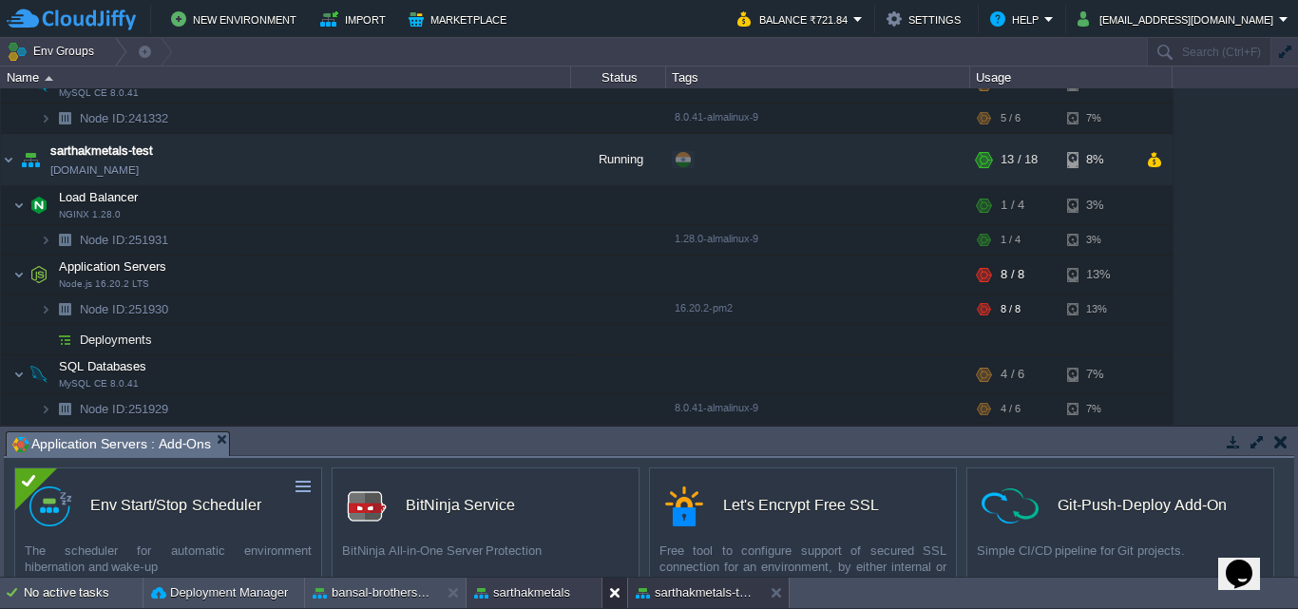
click at [615, 599] on button at bounding box center [618, 592] width 19 height 19
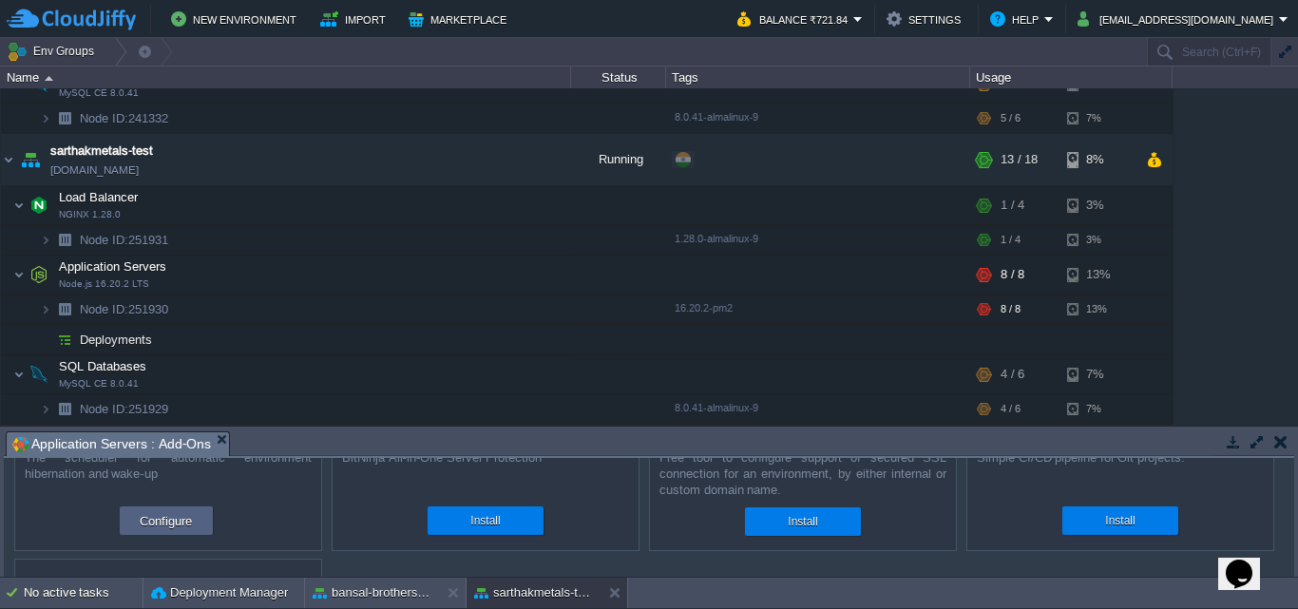
scroll to position [92, 0]
click at [165, 528] on button "Configure" at bounding box center [166, 521] width 64 height 23
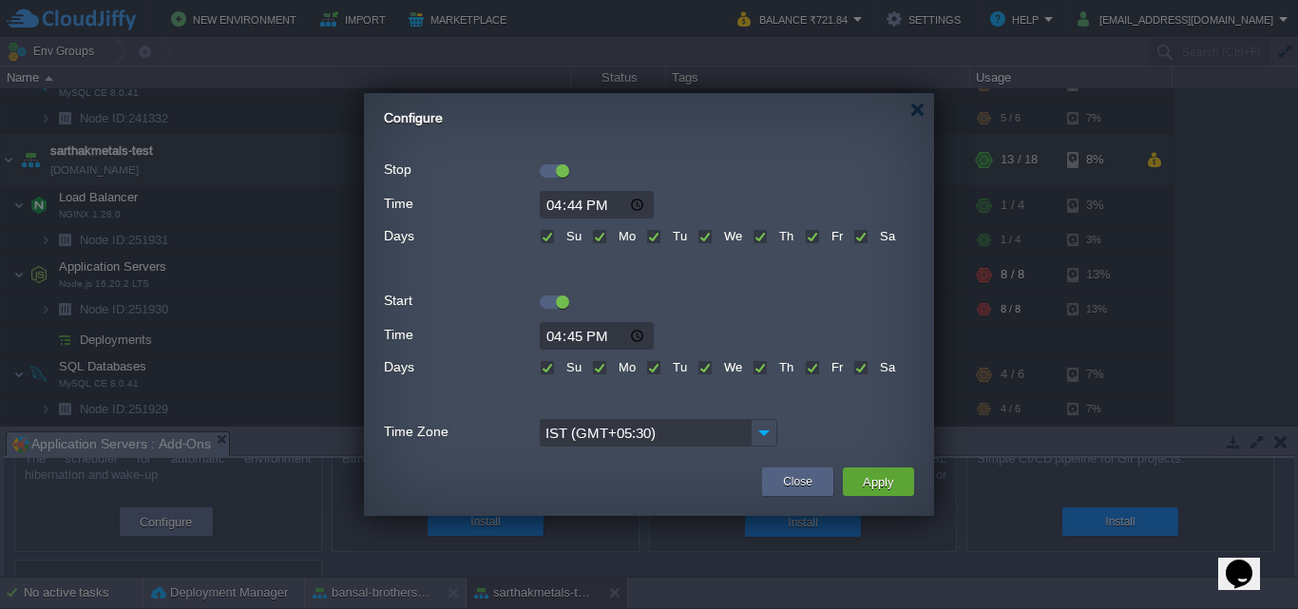
click at [557, 209] on input "16:44" at bounding box center [597, 205] width 114 height 28
type input "19:00"
click at [554, 333] on input "16:45" at bounding box center [597, 336] width 114 height 28
click at [598, 340] on input "22:00" at bounding box center [597, 336] width 114 height 28
click at [606, 338] on input "22:00" at bounding box center [597, 336] width 114 height 28
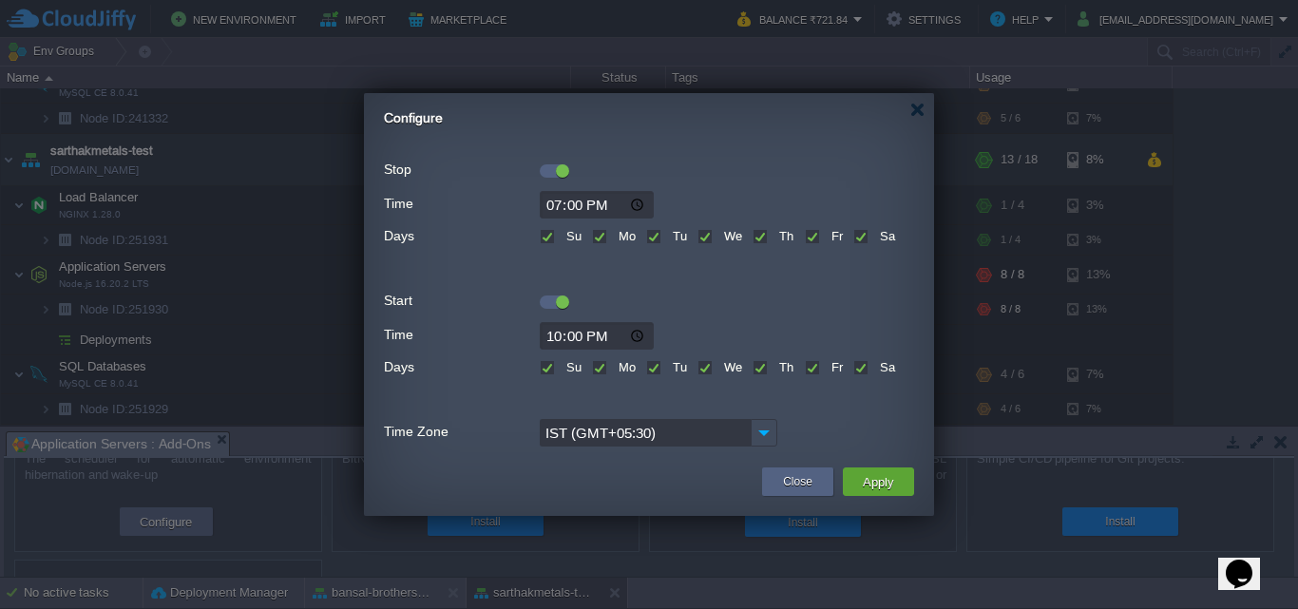
click at [602, 338] on input "22:00" at bounding box center [597, 336] width 114 height 28
type input "10:00"
click at [870, 485] on button "Apply" at bounding box center [878, 481] width 43 height 23
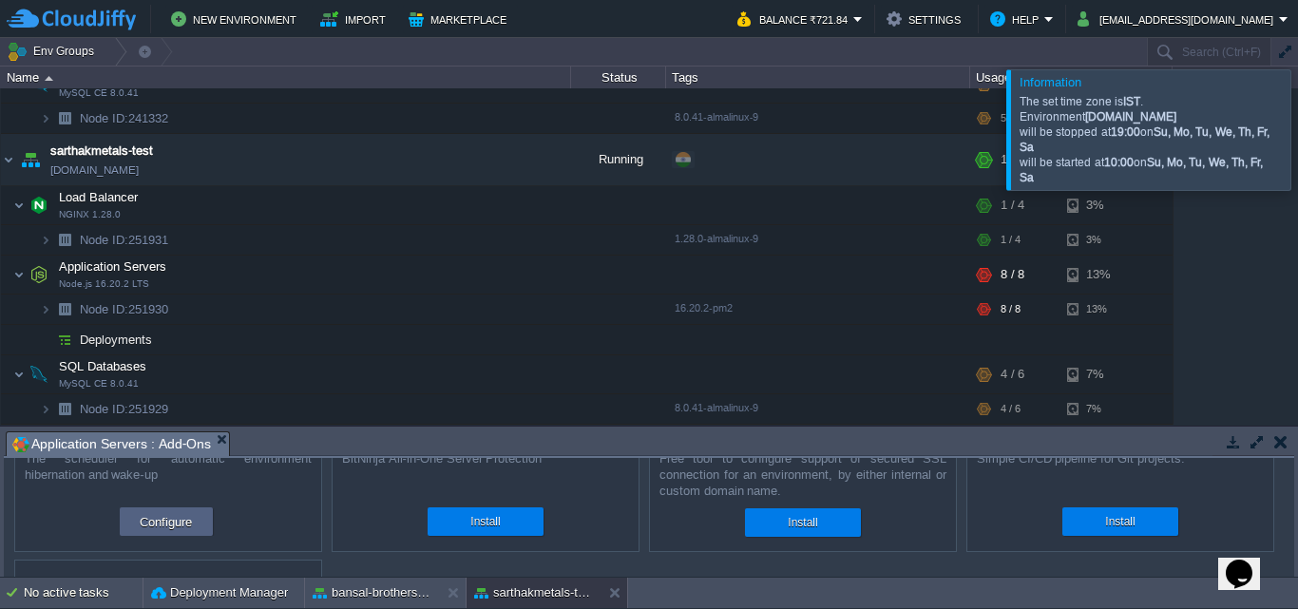
scroll to position [350, 0]
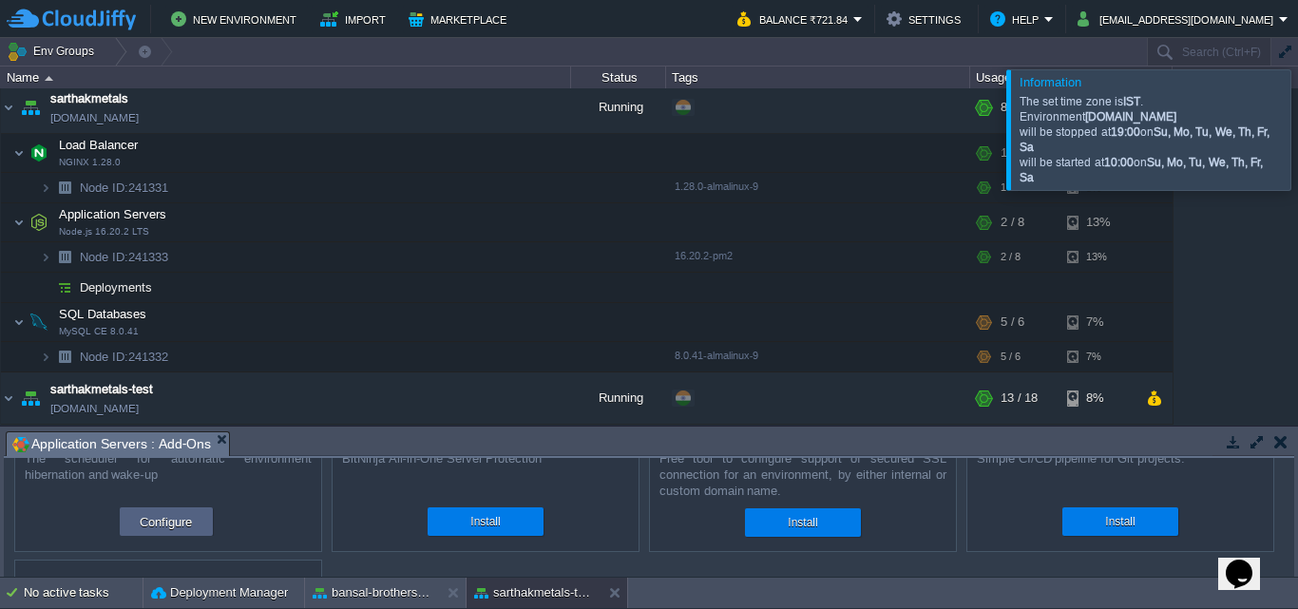
click at [1297, 135] on div at bounding box center [1320, 129] width 0 height 120
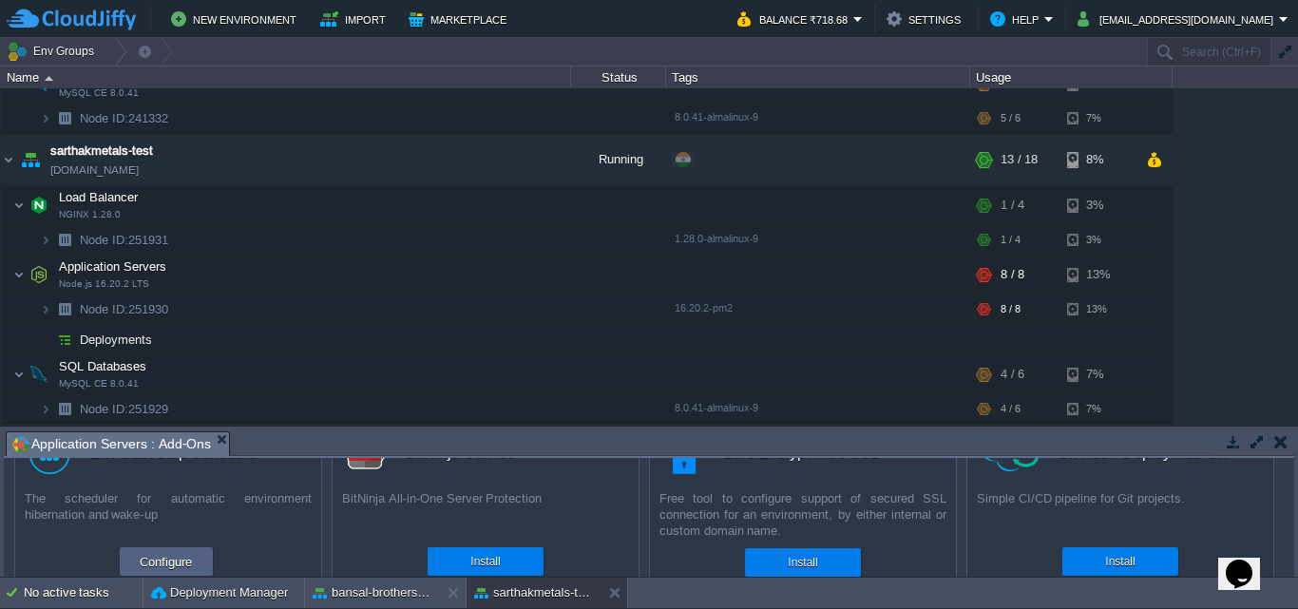
scroll to position [49, 0]
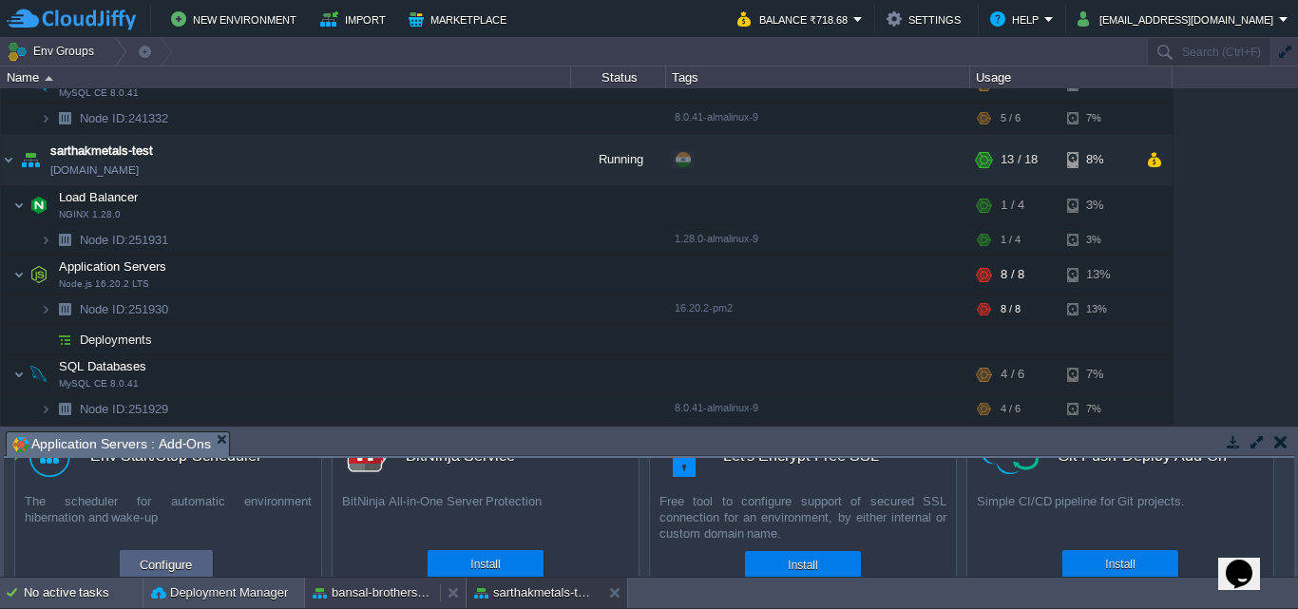
click at [379, 596] on button "bansal-brothers-[PERSON_NAME]" at bounding box center [373, 592] width 120 height 19
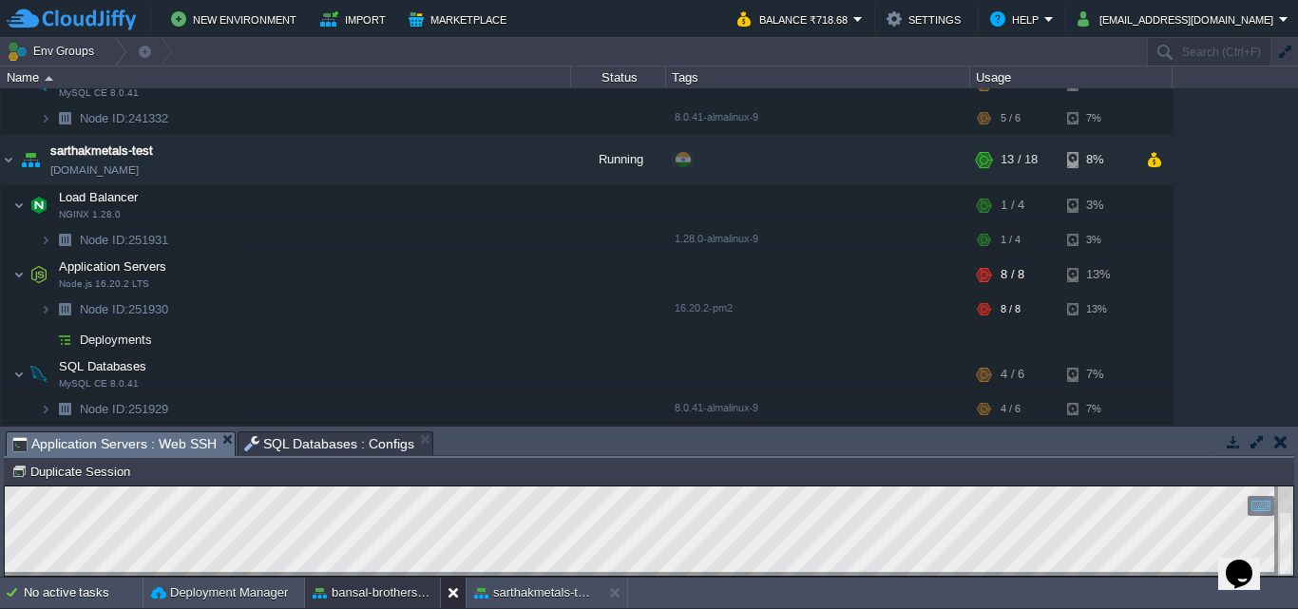
click at [455, 592] on button at bounding box center [456, 592] width 19 height 19
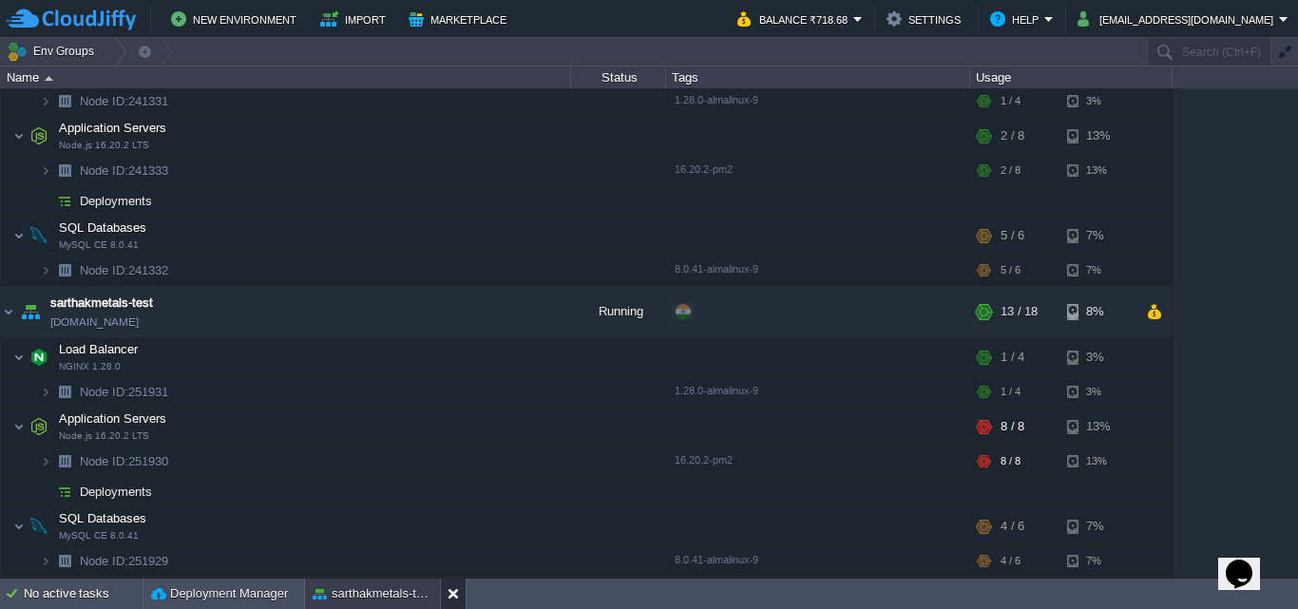
scroll to position [436, 0]
click at [395, 594] on button "sarthakmetals-test" at bounding box center [373, 593] width 120 height 19
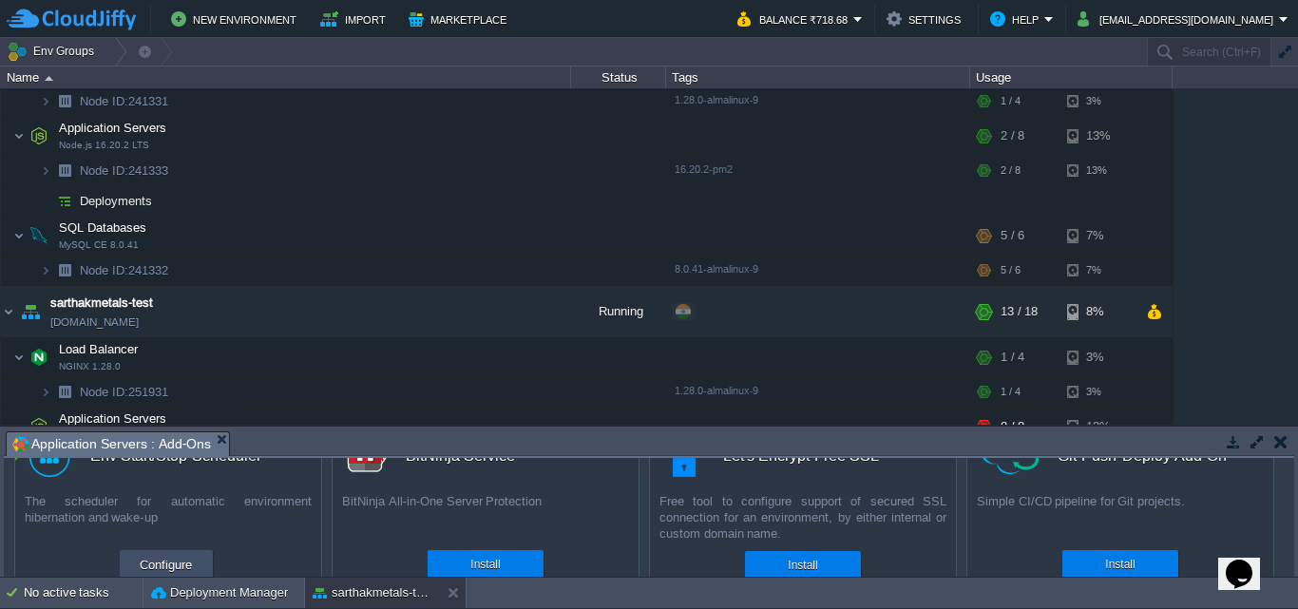
click at [195, 563] on button "Configure" at bounding box center [166, 564] width 64 height 23
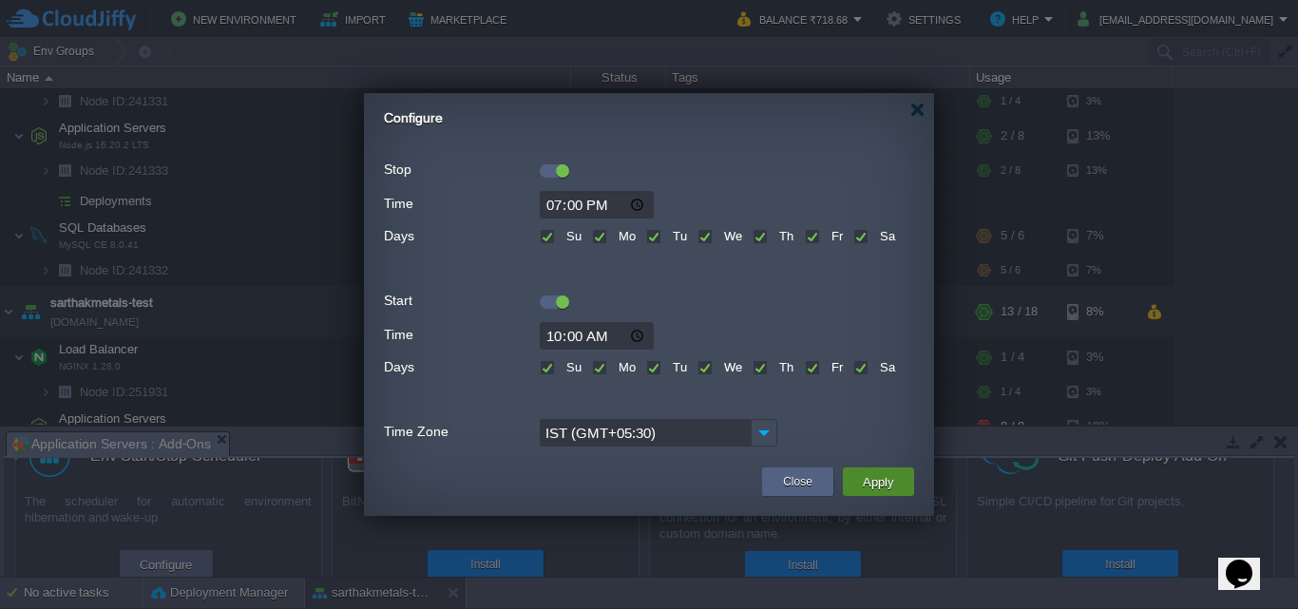
click at [868, 476] on button "Apply" at bounding box center [878, 481] width 43 height 23
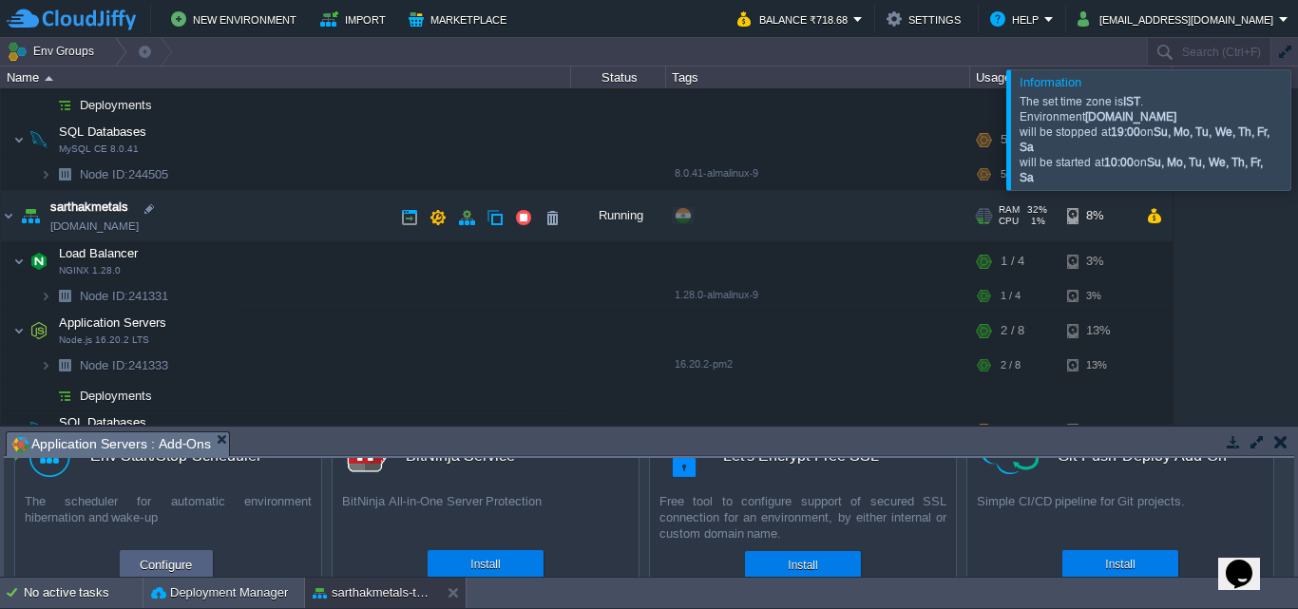
scroll to position [238, 0]
